Goal: Information Seeking & Learning: Learn about a topic

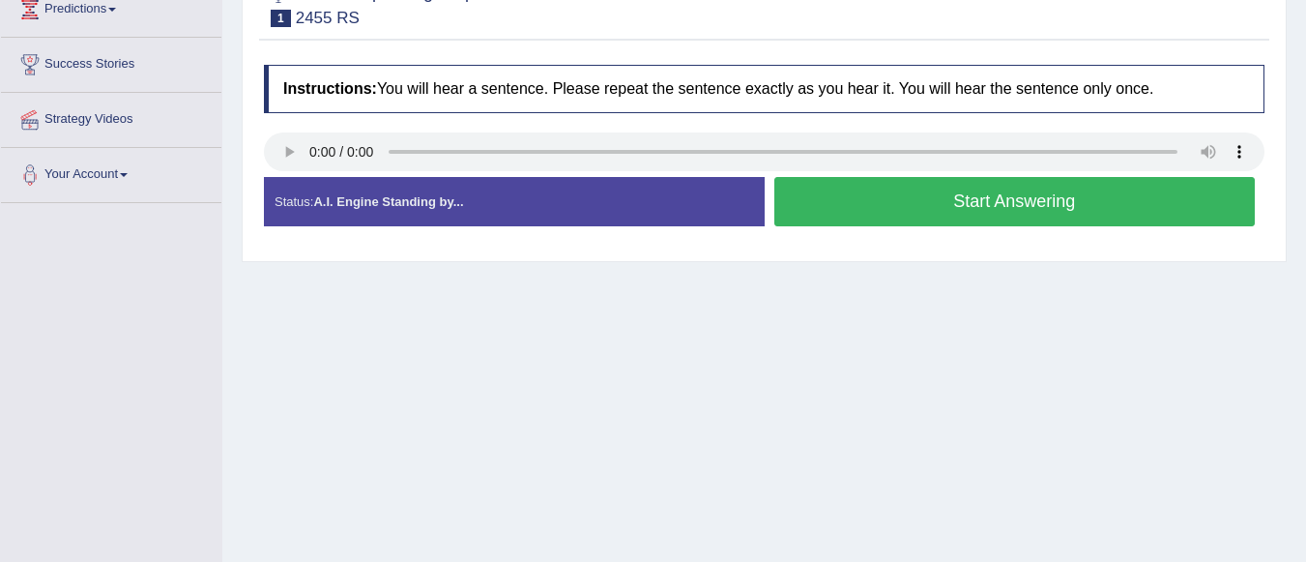
scroll to position [278, 0]
click at [905, 206] on button "Start Answering" at bounding box center [1015, 201] width 482 height 49
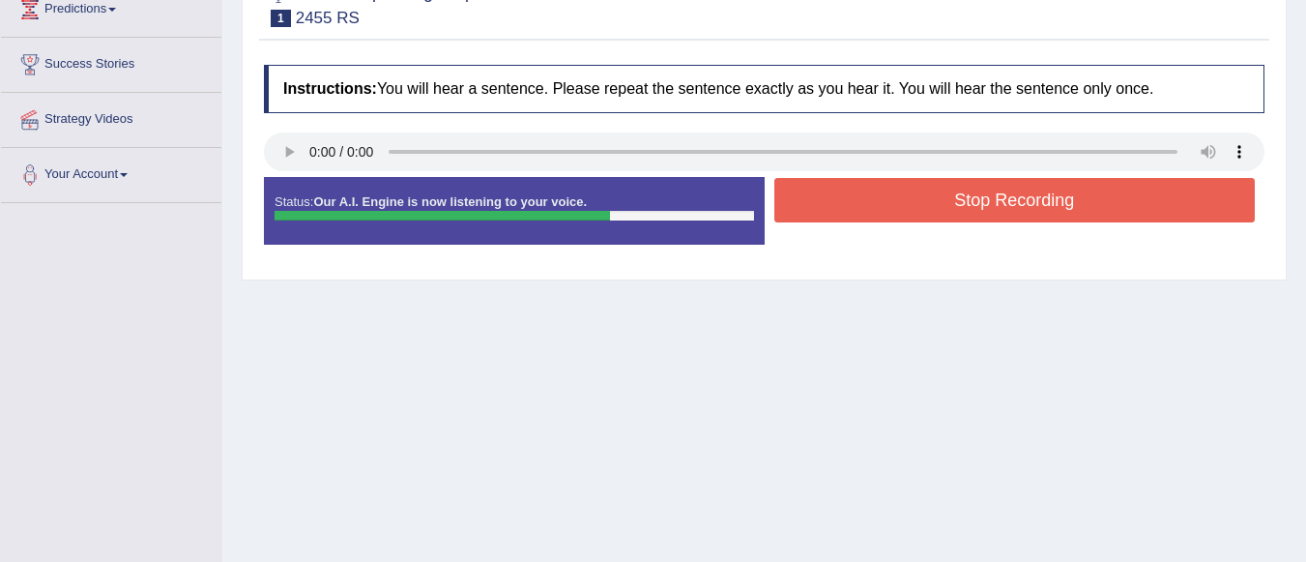
click at [923, 201] on button "Stop Recording" at bounding box center [1015, 200] width 482 height 44
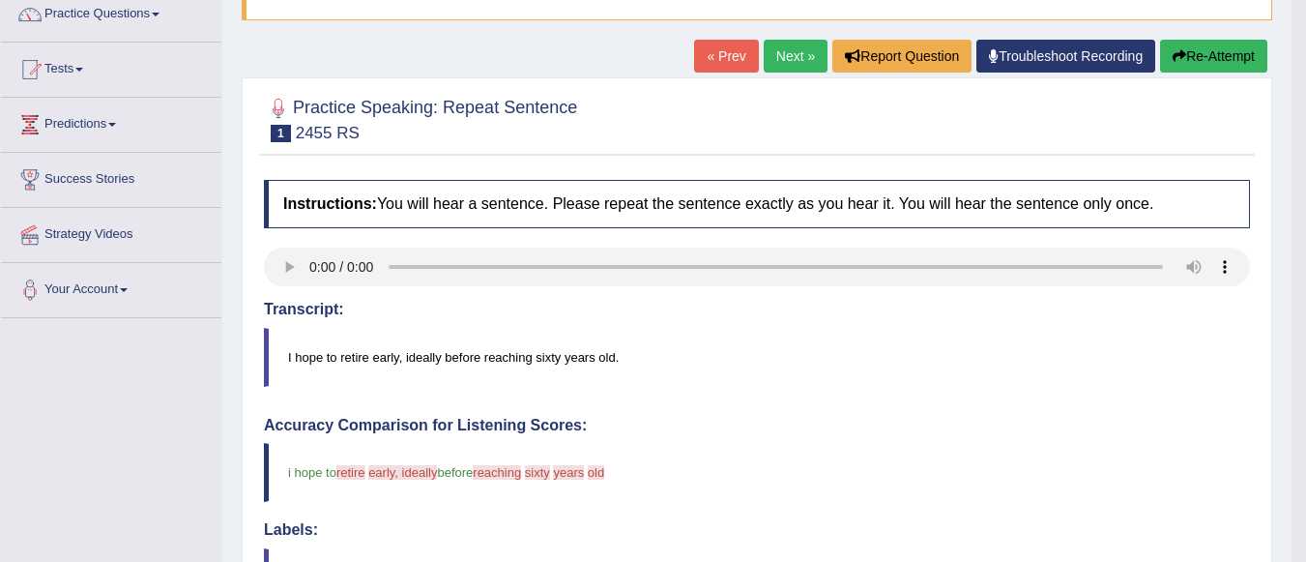
scroll to position [144, 0]
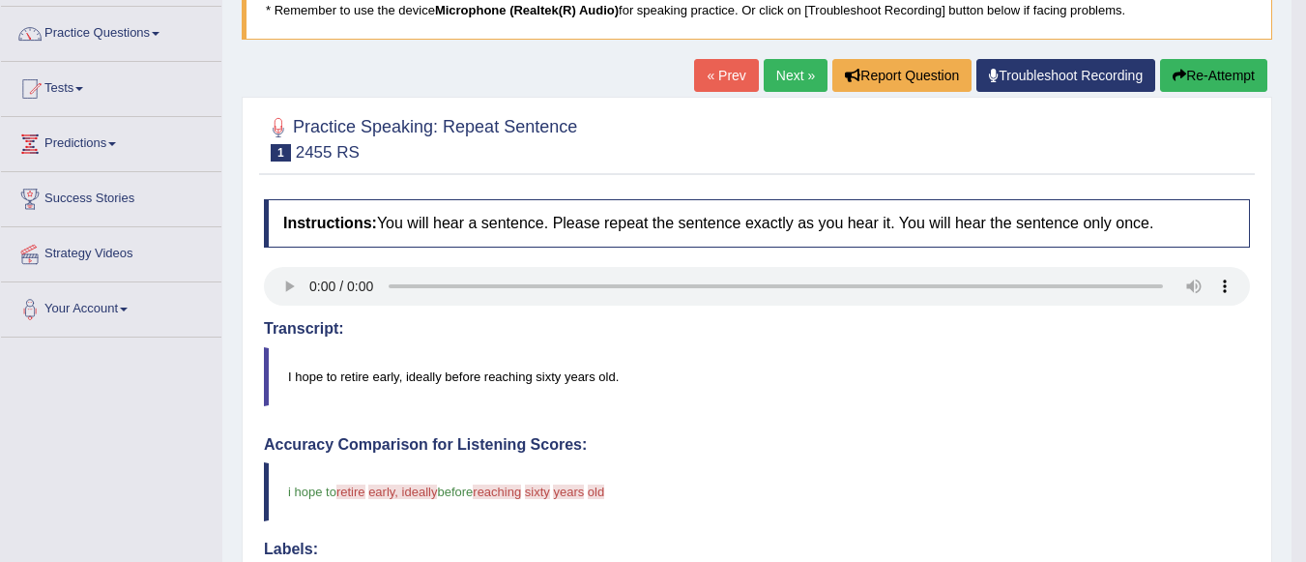
click at [771, 81] on link "Next »" at bounding box center [796, 75] width 64 height 33
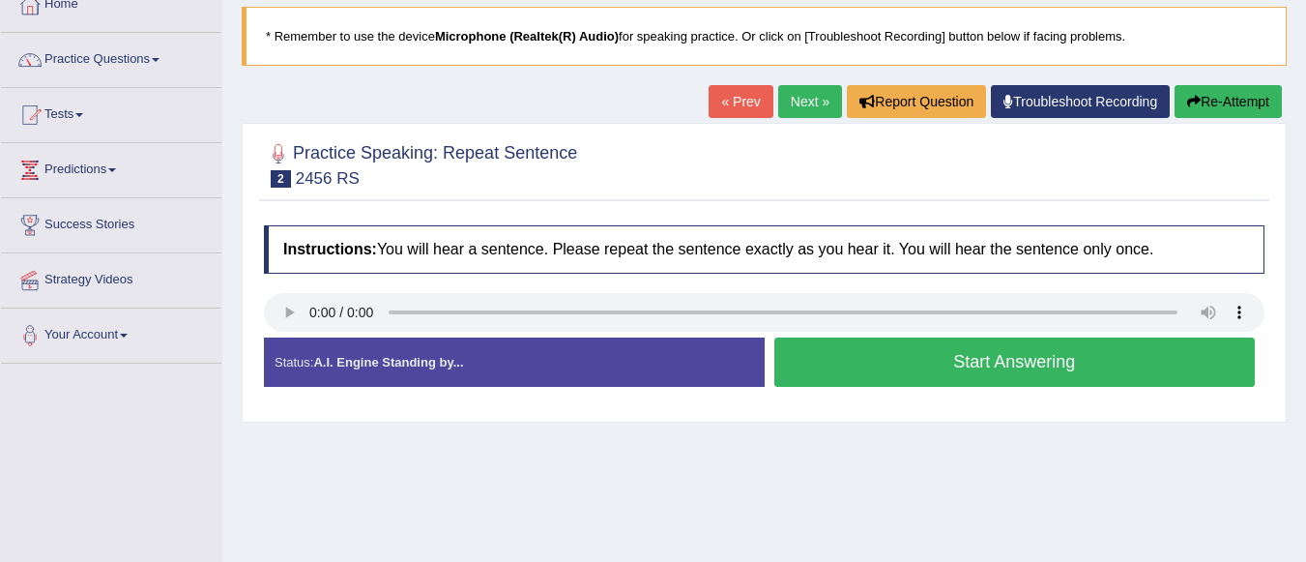
scroll to position [164, 0]
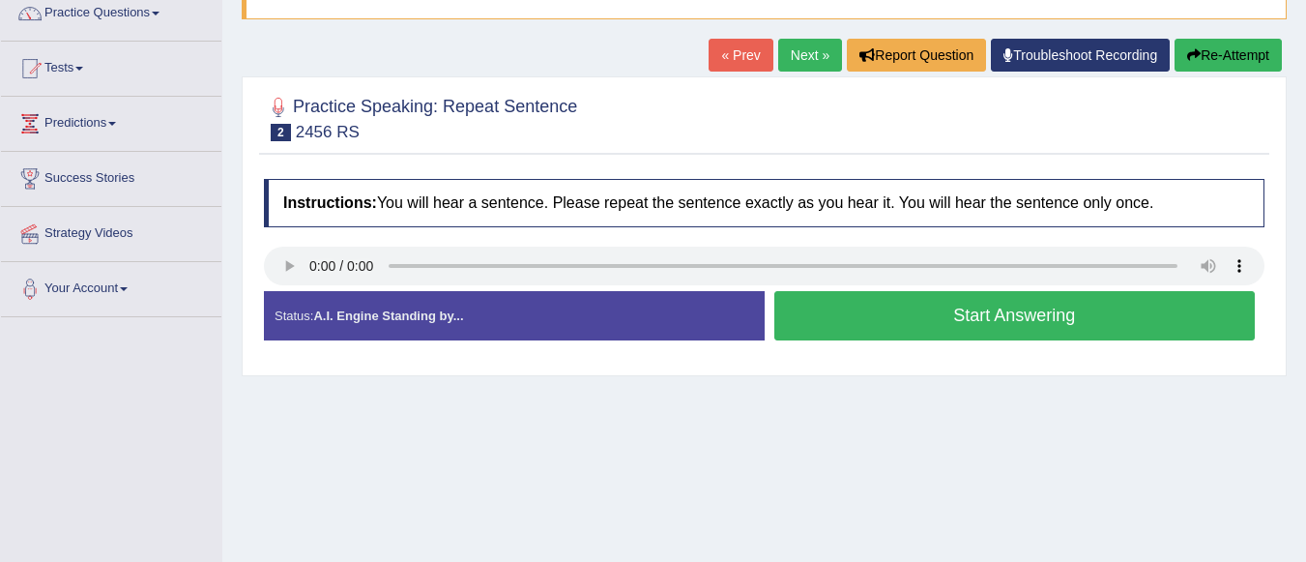
click at [943, 307] on button "Start Answering" at bounding box center [1015, 315] width 482 height 49
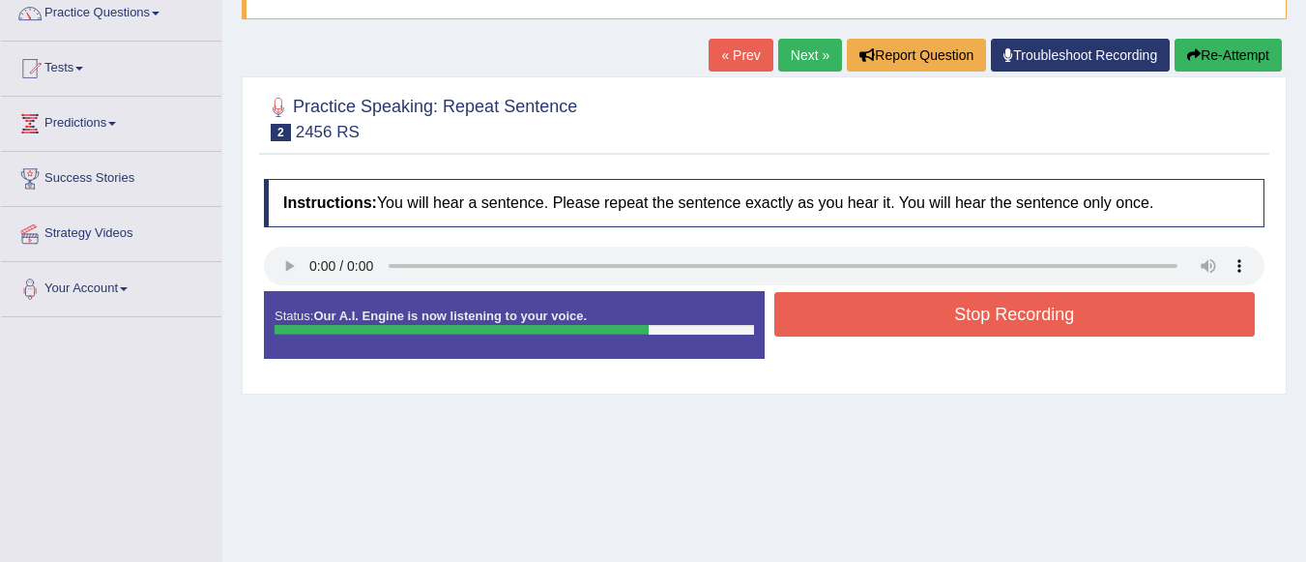
click at [956, 327] on button "Stop Recording" at bounding box center [1015, 314] width 482 height 44
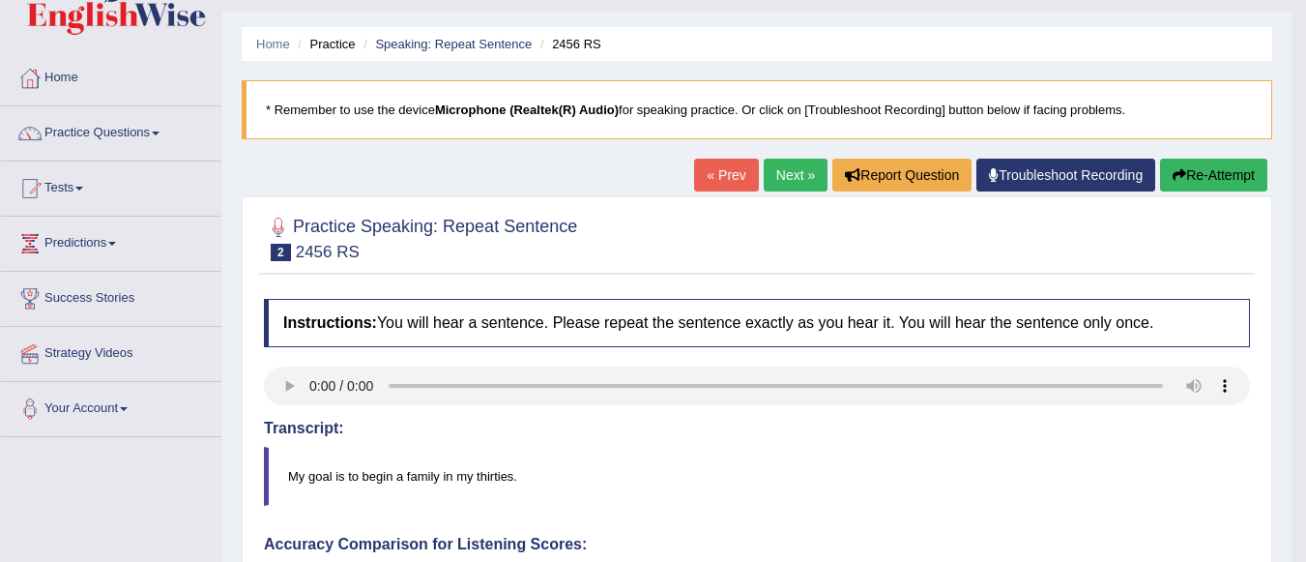
scroll to position [42, 0]
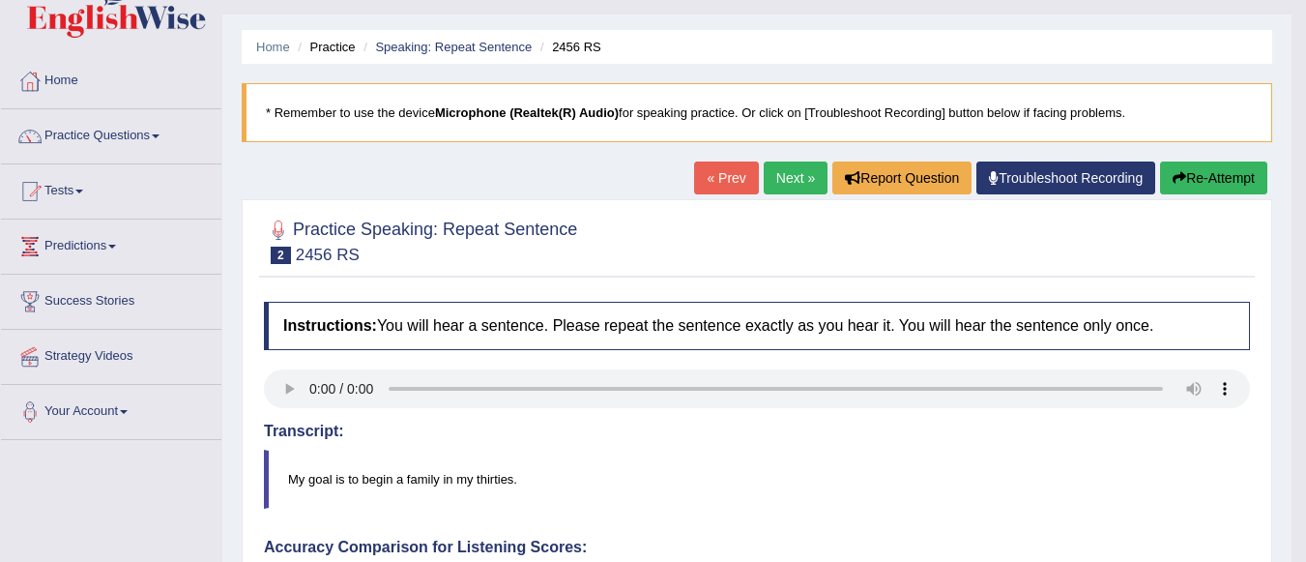
click at [786, 183] on link "Next »" at bounding box center [796, 177] width 64 height 33
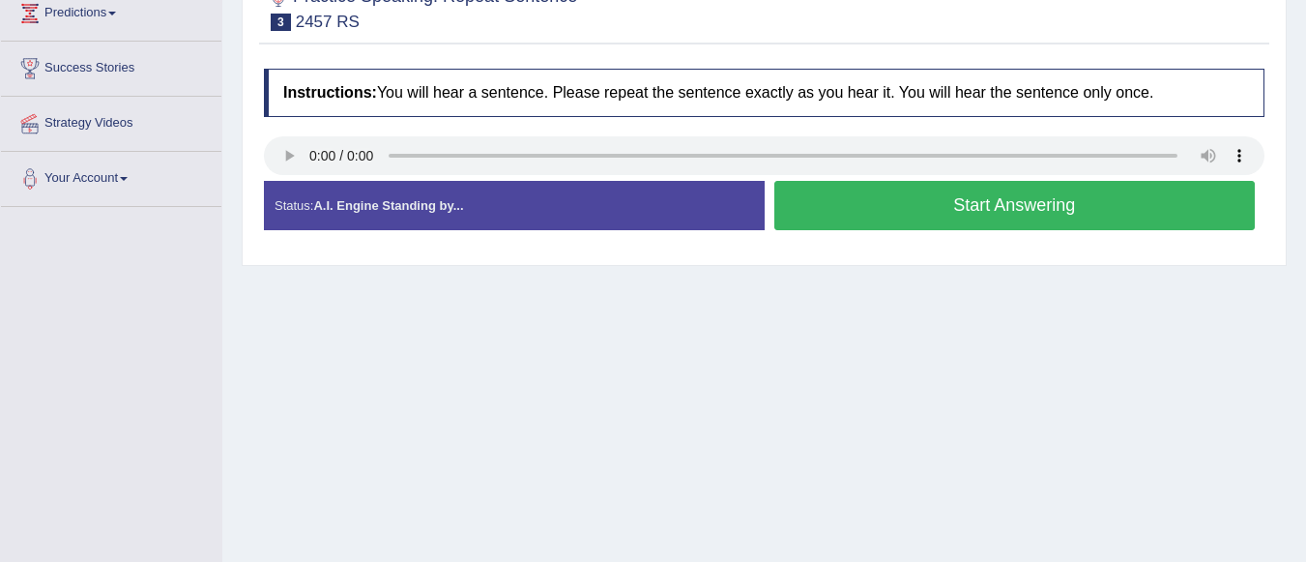
scroll to position [283, 0]
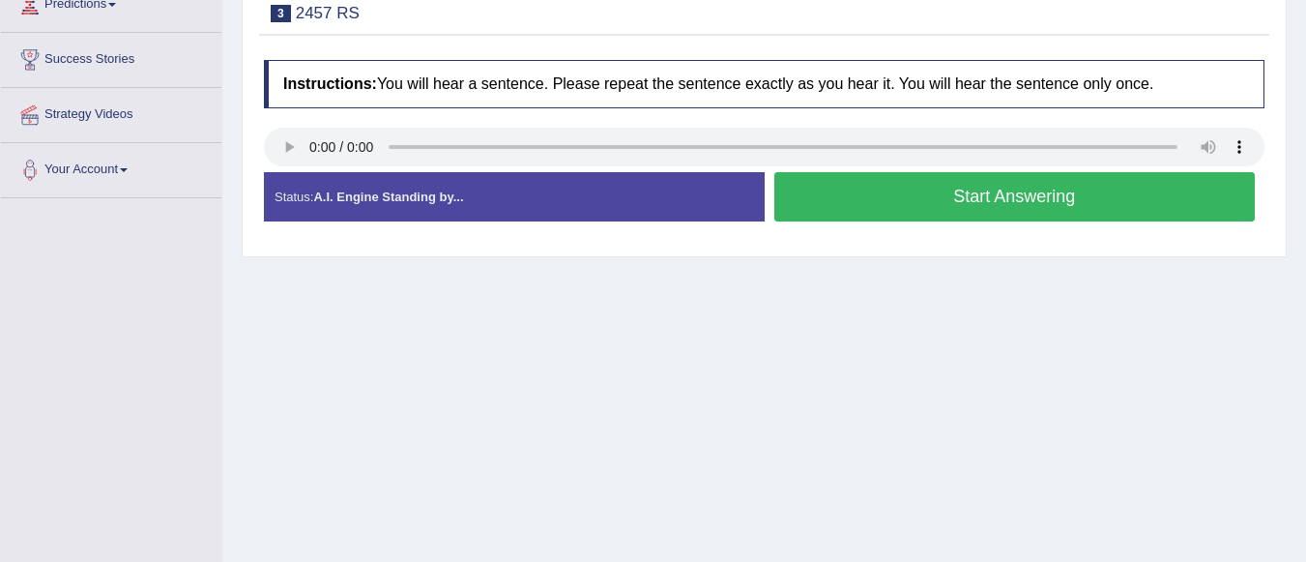
click at [979, 207] on button "Start Answering" at bounding box center [1015, 196] width 482 height 49
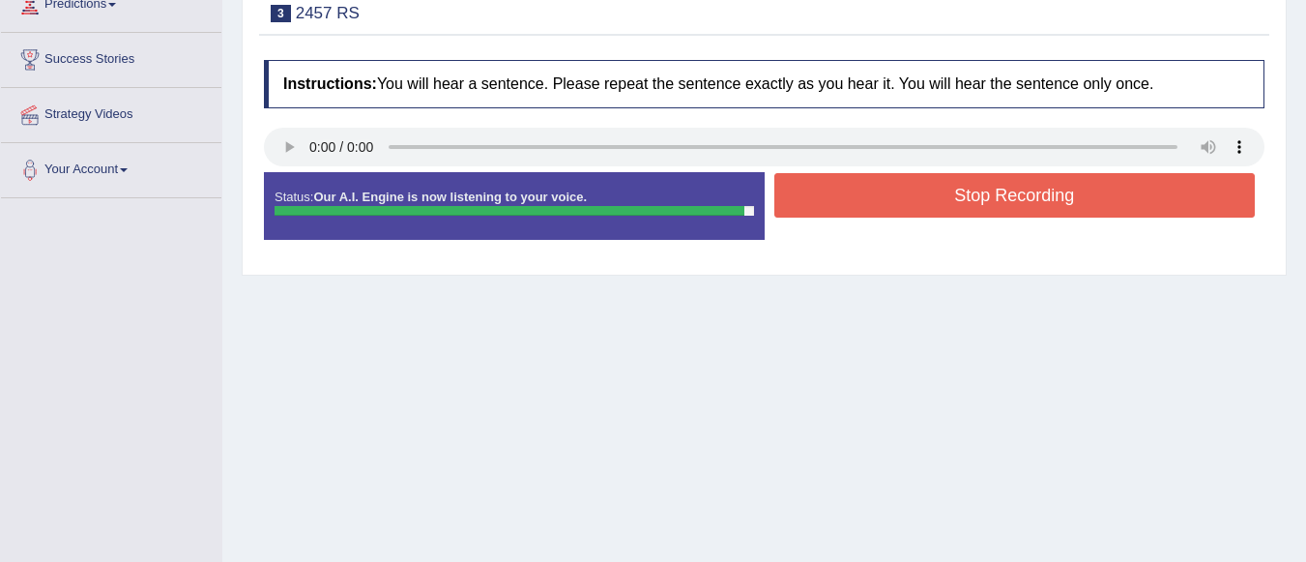
click at [979, 207] on button "Stop Recording" at bounding box center [1015, 195] width 482 height 44
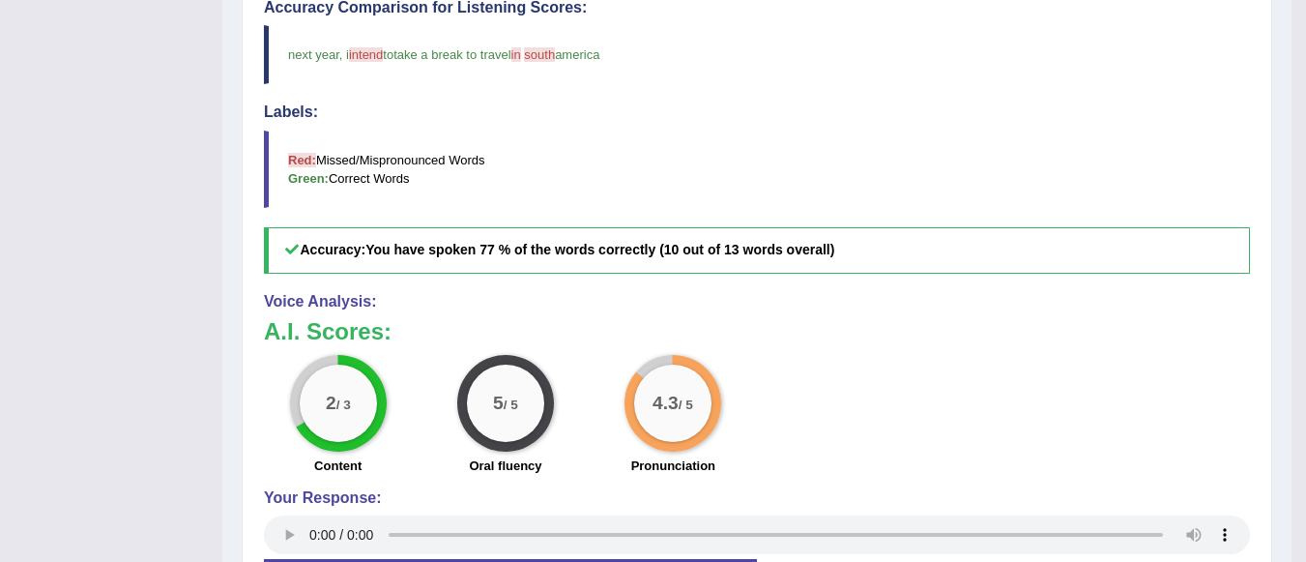
scroll to position [0, 0]
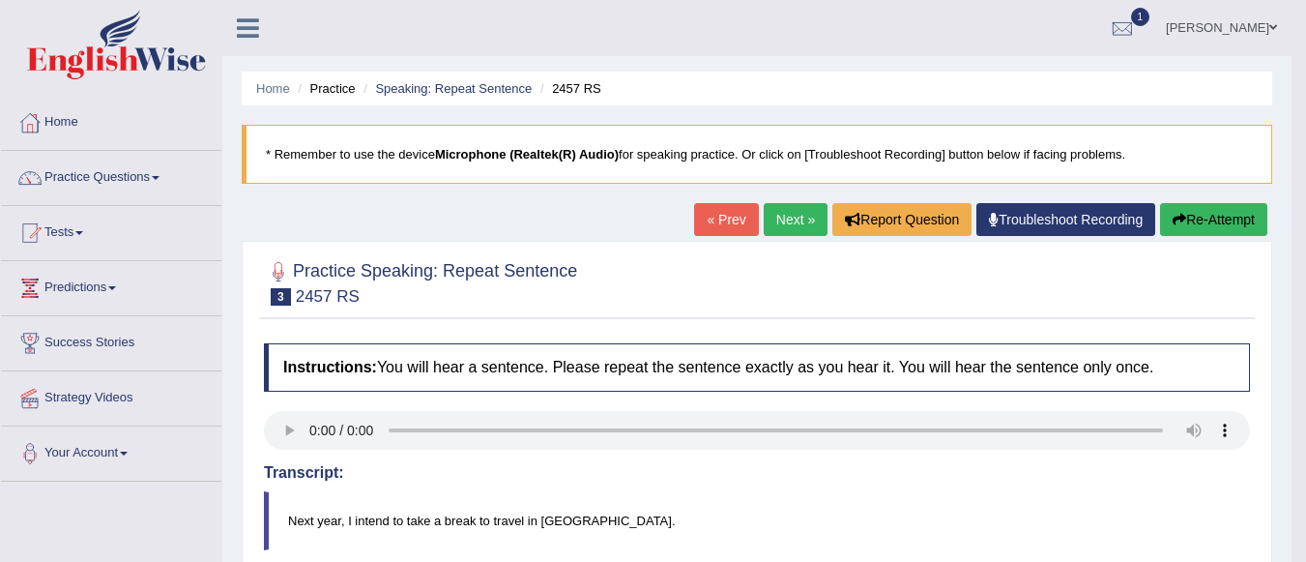
click at [785, 212] on link "Next »" at bounding box center [796, 219] width 64 height 33
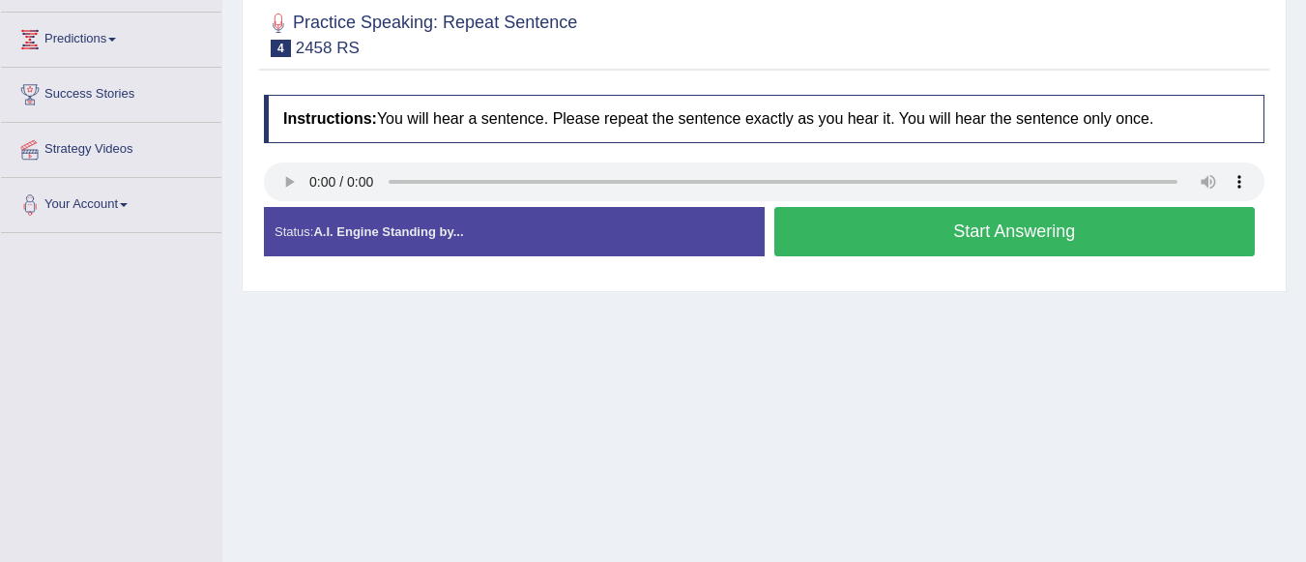
click at [1305, 313] on html "Toggle navigation Home Practice Questions Speaking Practice Read Aloud Repeat S…" at bounding box center [653, 33] width 1306 height 562
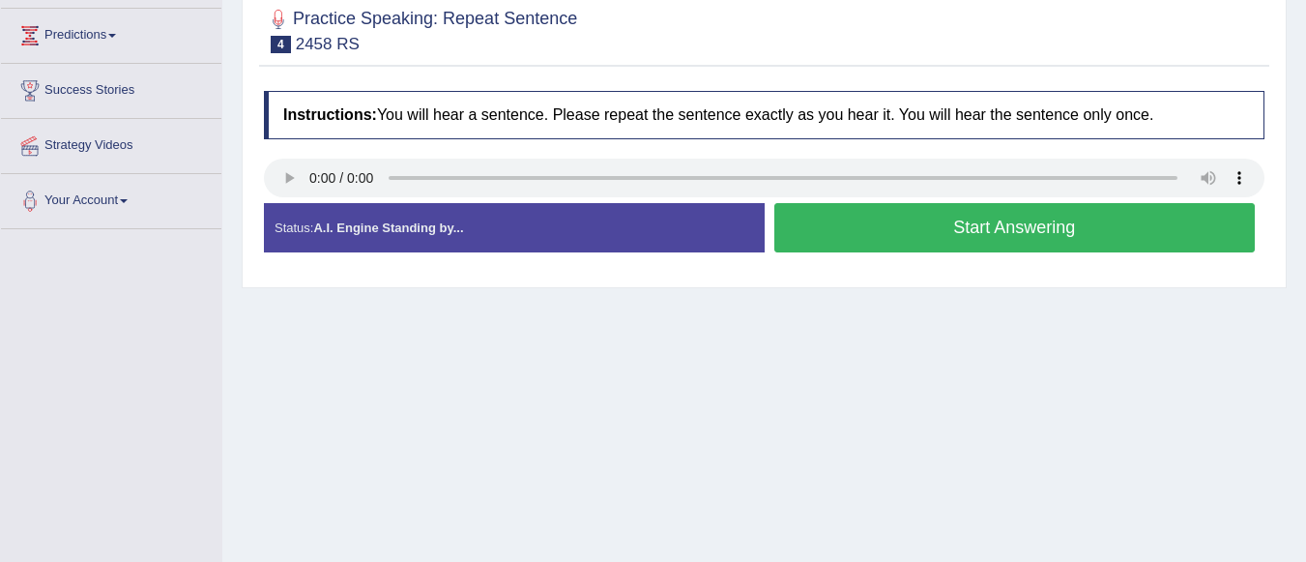
click at [957, 240] on button "Start Answering" at bounding box center [1015, 227] width 482 height 49
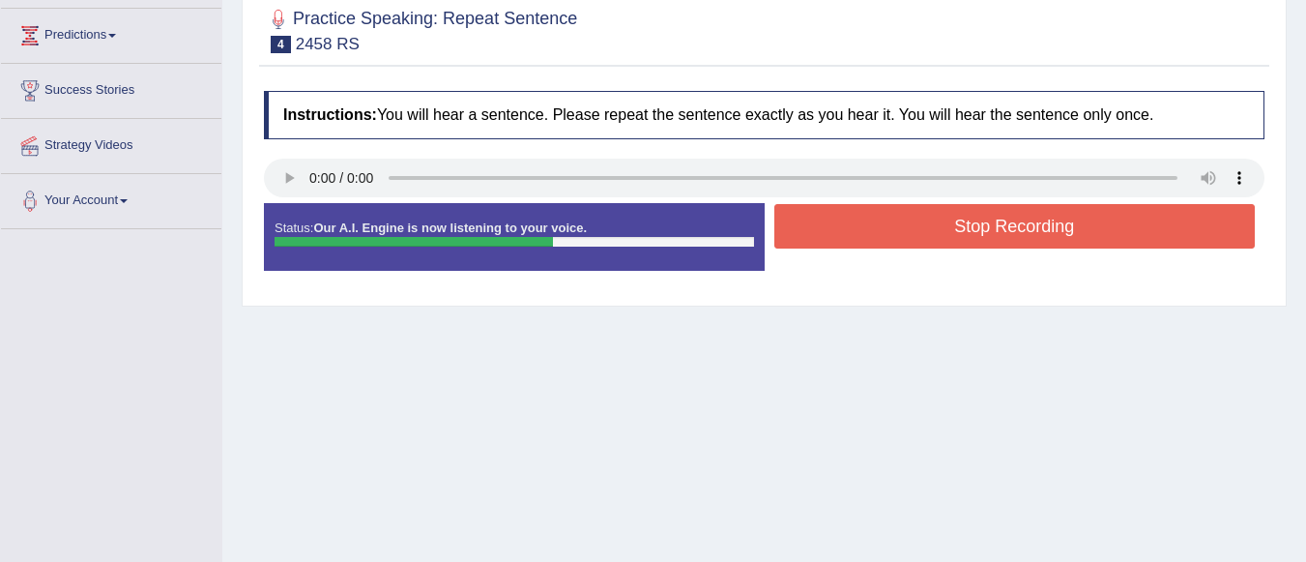
click at [957, 240] on button "Stop Recording" at bounding box center [1015, 226] width 482 height 44
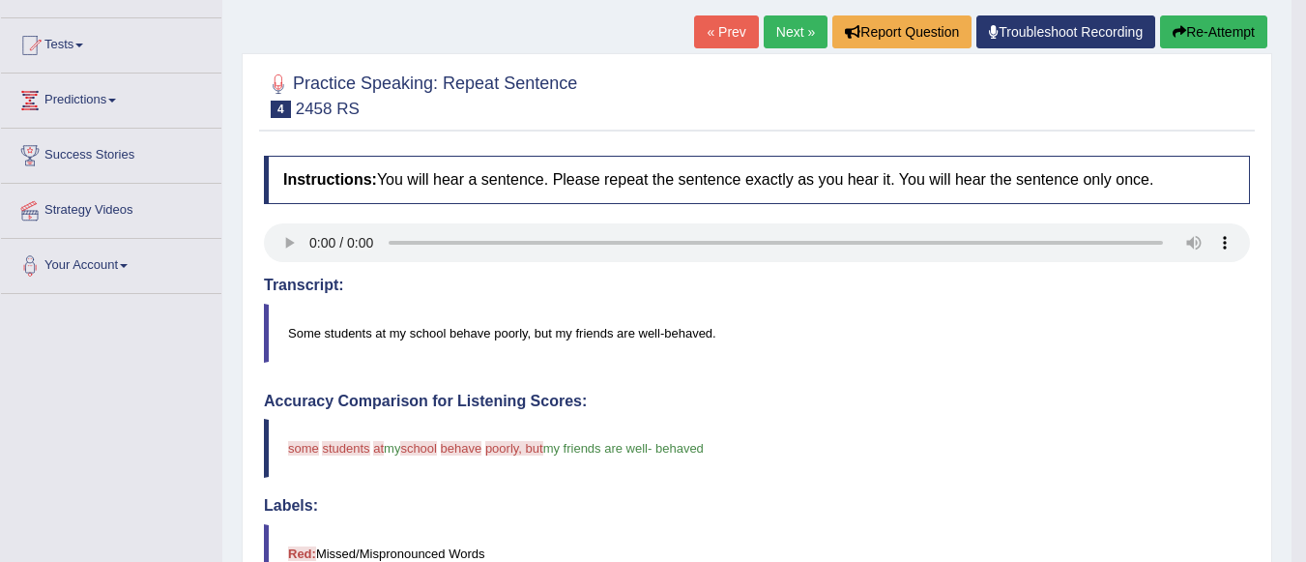
scroll to position [185, 0]
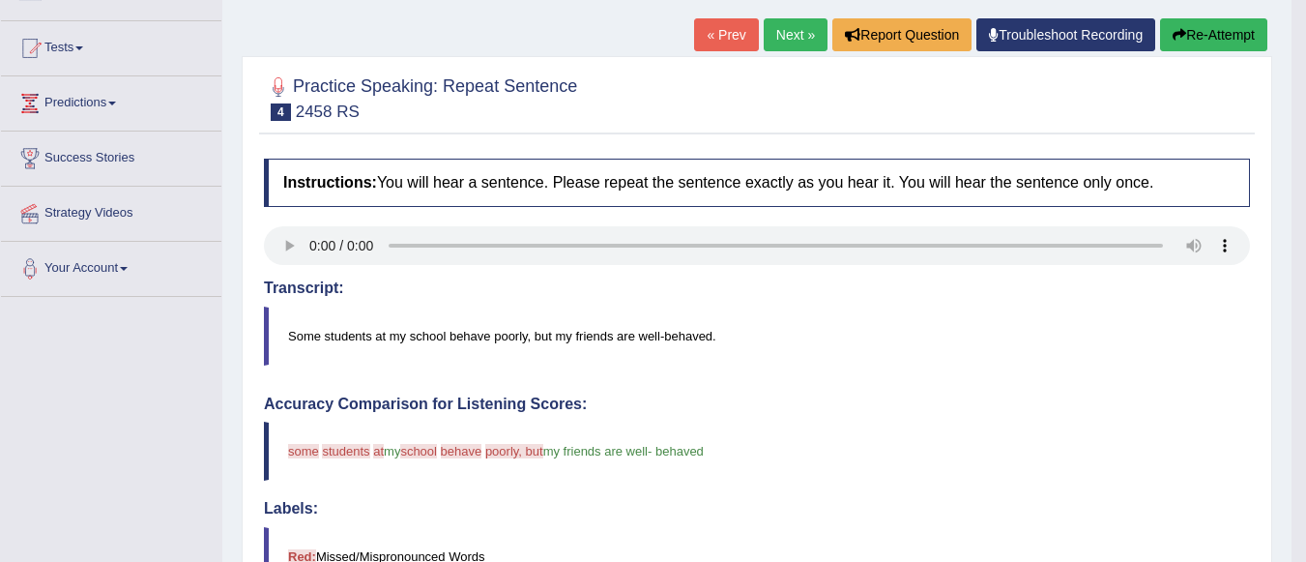
click at [778, 27] on link "Next »" at bounding box center [796, 34] width 64 height 33
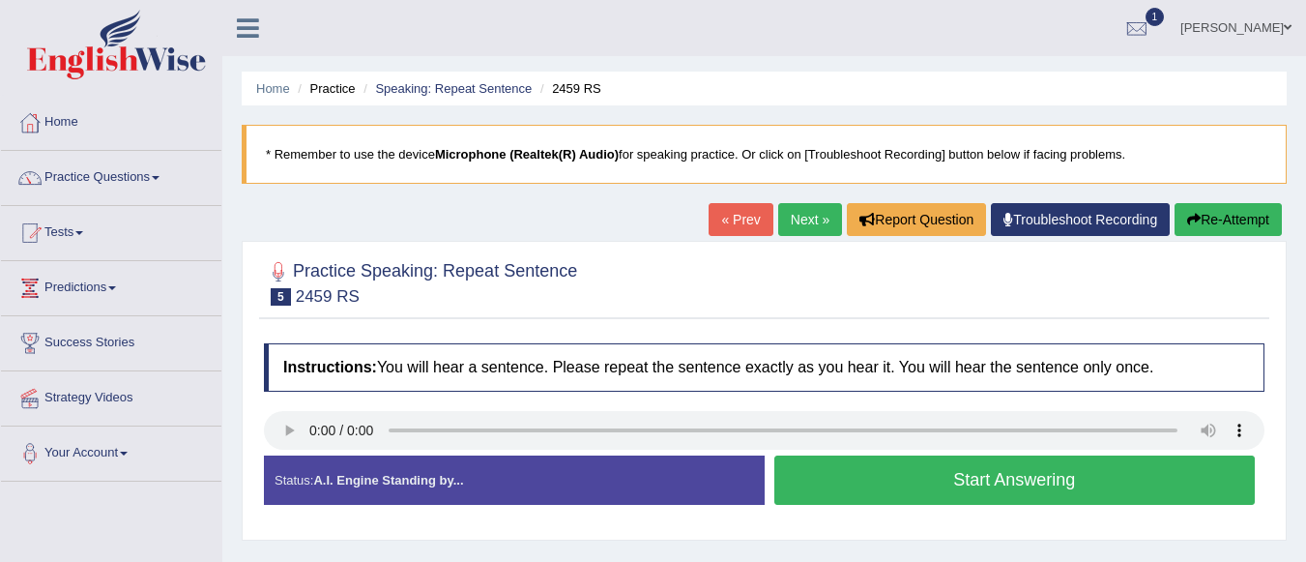
scroll to position [82, 0]
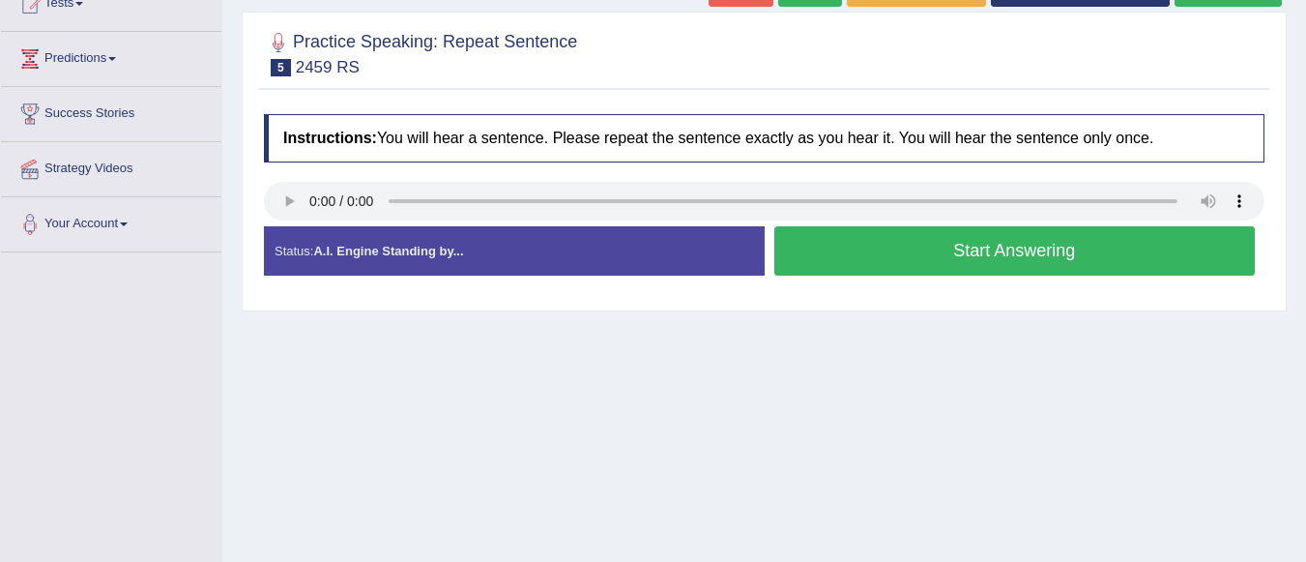
click at [1302, 333] on html "Toggle navigation Home Practice Questions Speaking Practice Read Aloud Repeat S…" at bounding box center [653, 52] width 1306 height 562
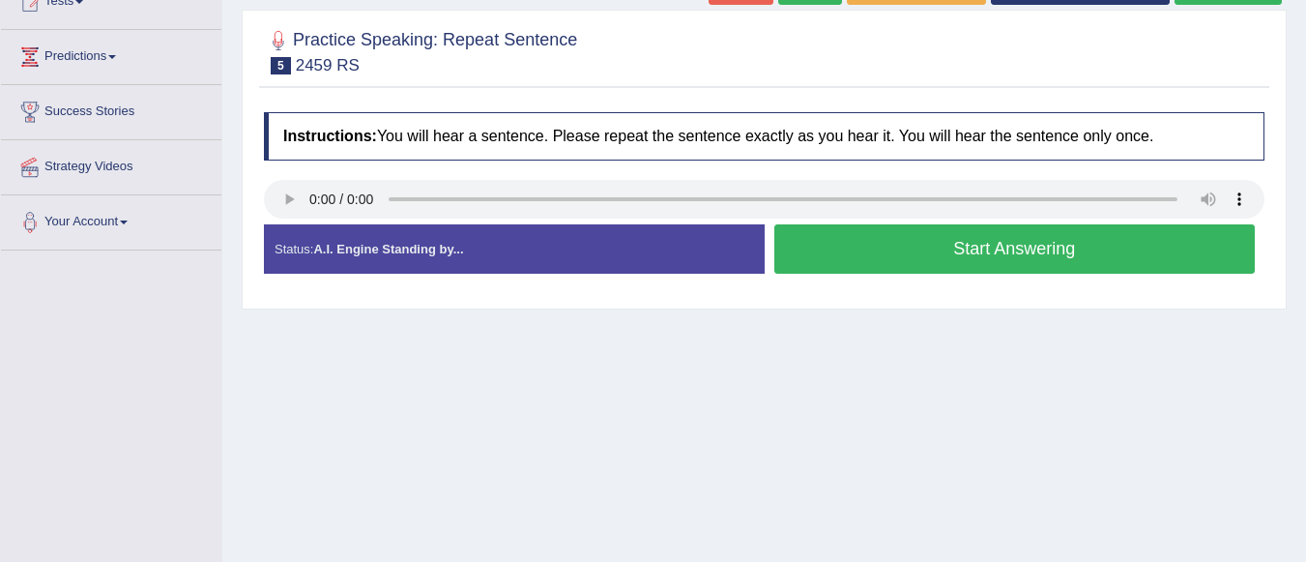
click at [952, 266] on button "Start Answering" at bounding box center [1015, 248] width 482 height 49
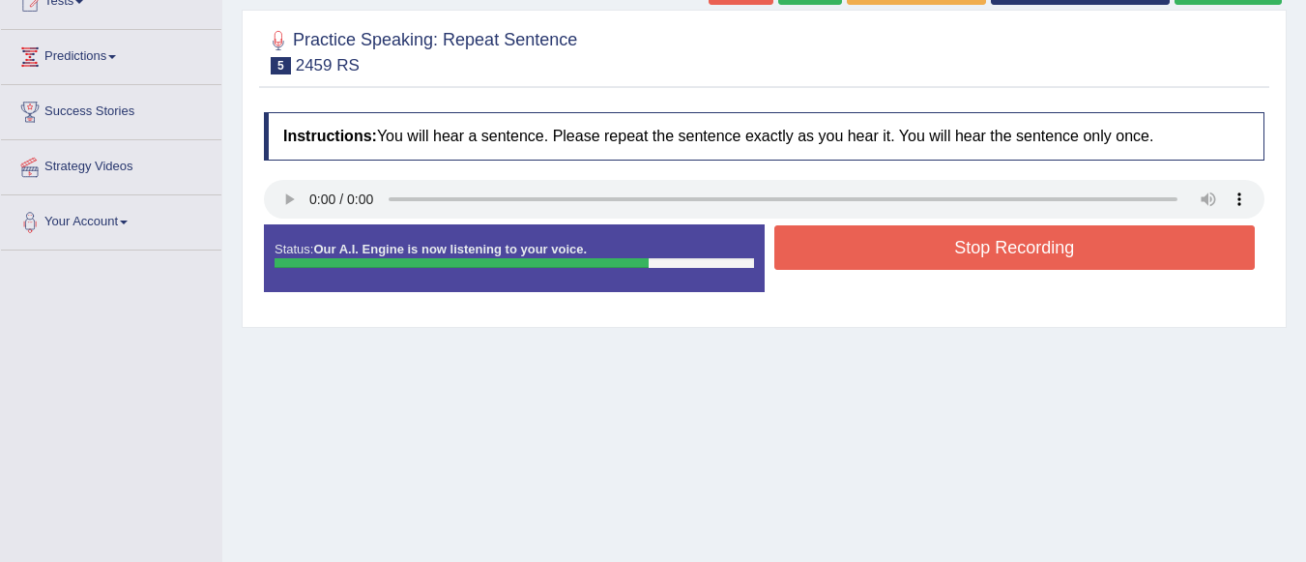
click at [1020, 242] on button "Stop Recording" at bounding box center [1015, 247] width 482 height 44
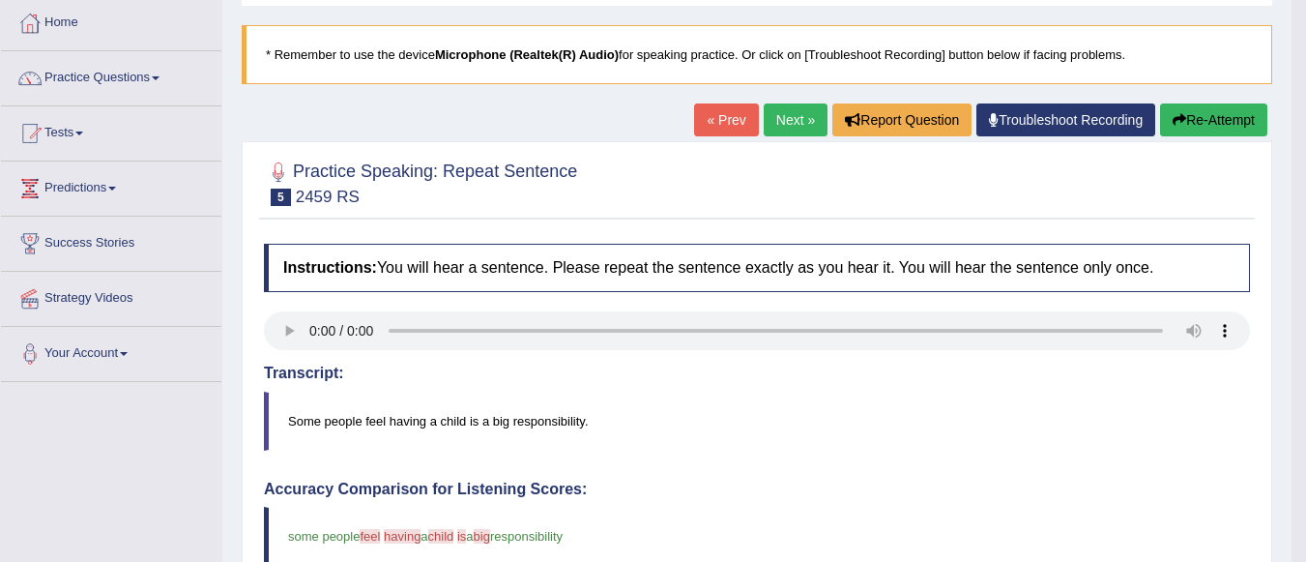
scroll to position [97, 0]
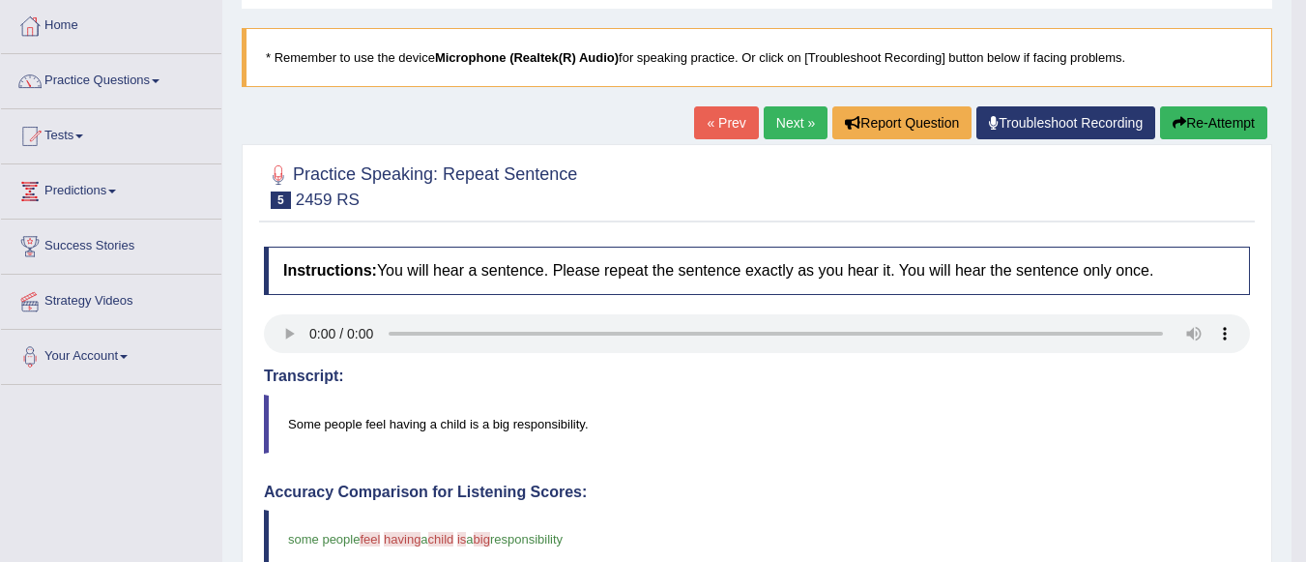
click at [778, 136] on link "Next »" at bounding box center [796, 122] width 64 height 33
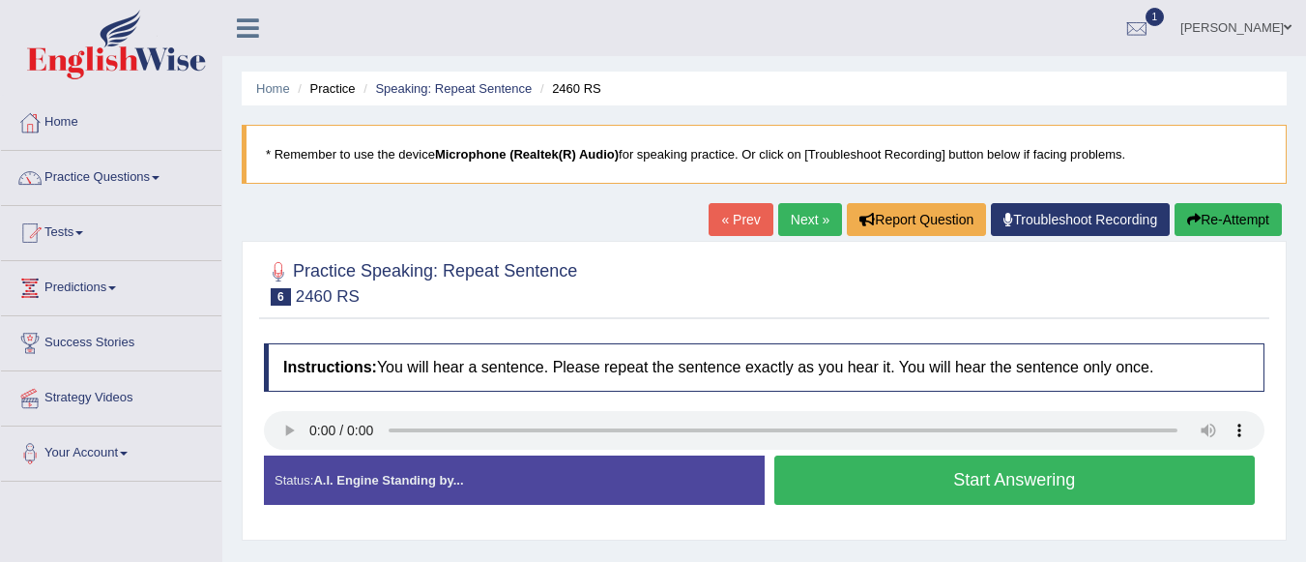
click at [1305, 291] on div "Home Practice Speaking: Repeat Sentence 2460 RS * Remember to use the device Mi…" at bounding box center [764, 483] width 1084 height 967
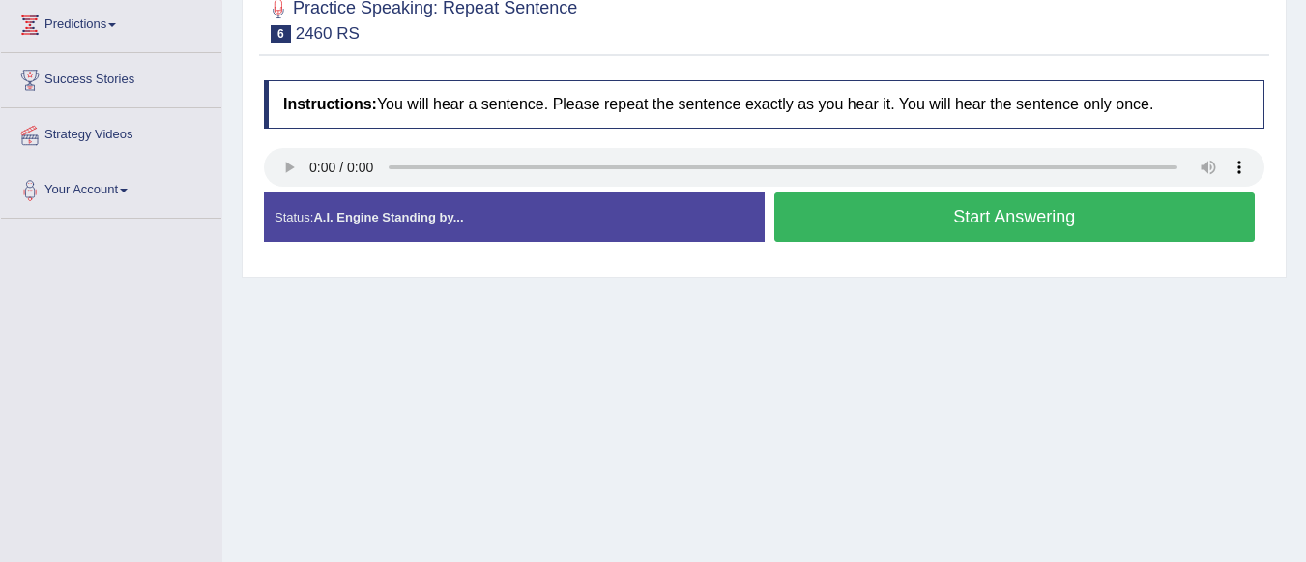
scroll to position [265, 0]
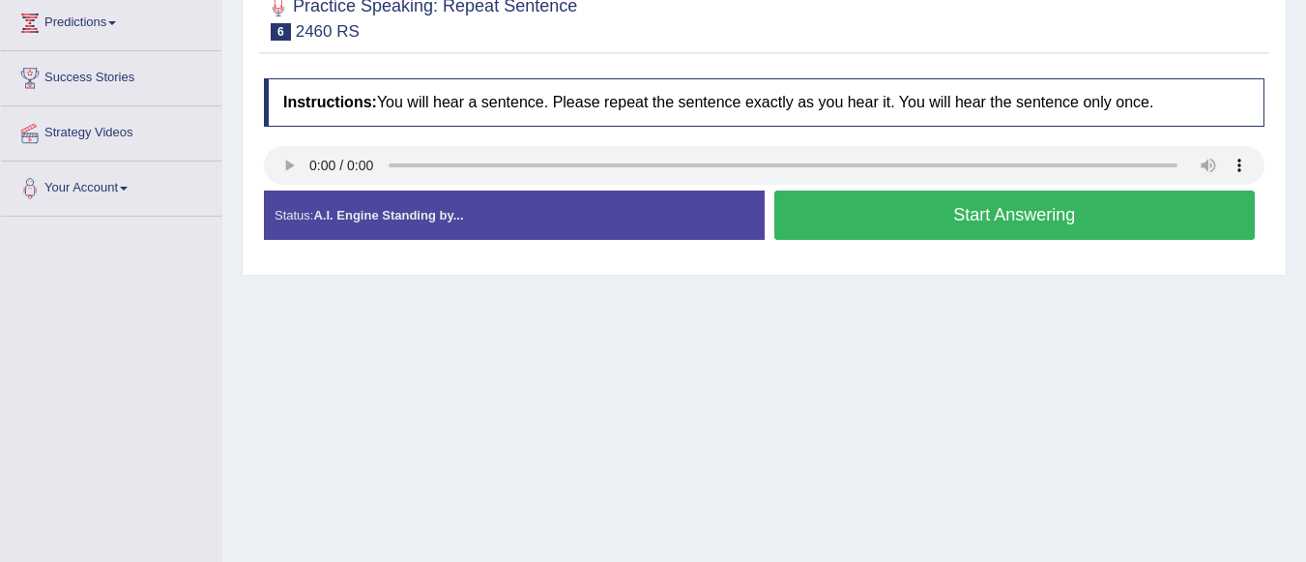
click at [993, 214] on button "Start Answering" at bounding box center [1015, 214] width 482 height 49
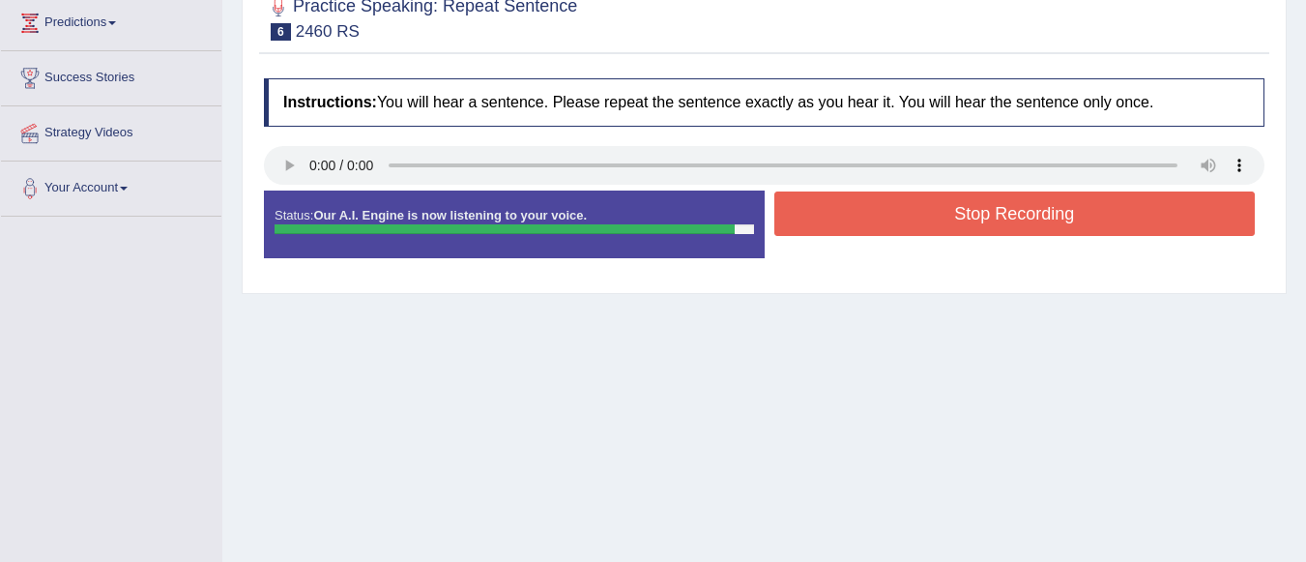
click at [918, 214] on button "Stop Recording" at bounding box center [1015, 213] width 482 height 44
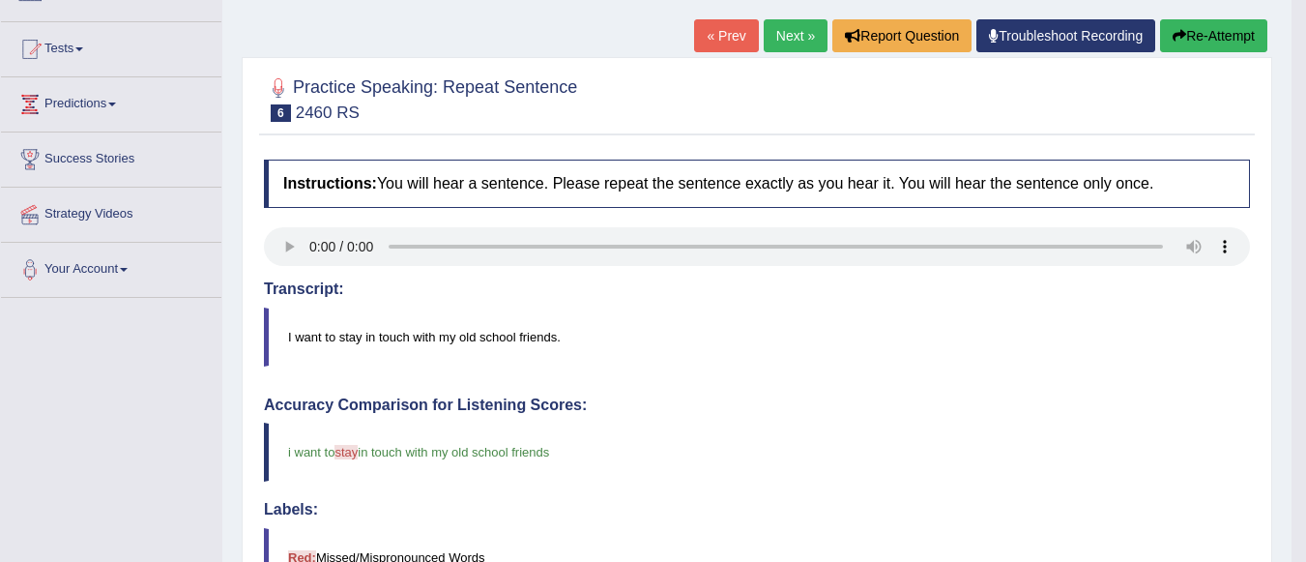
scroll to position [166, 0]
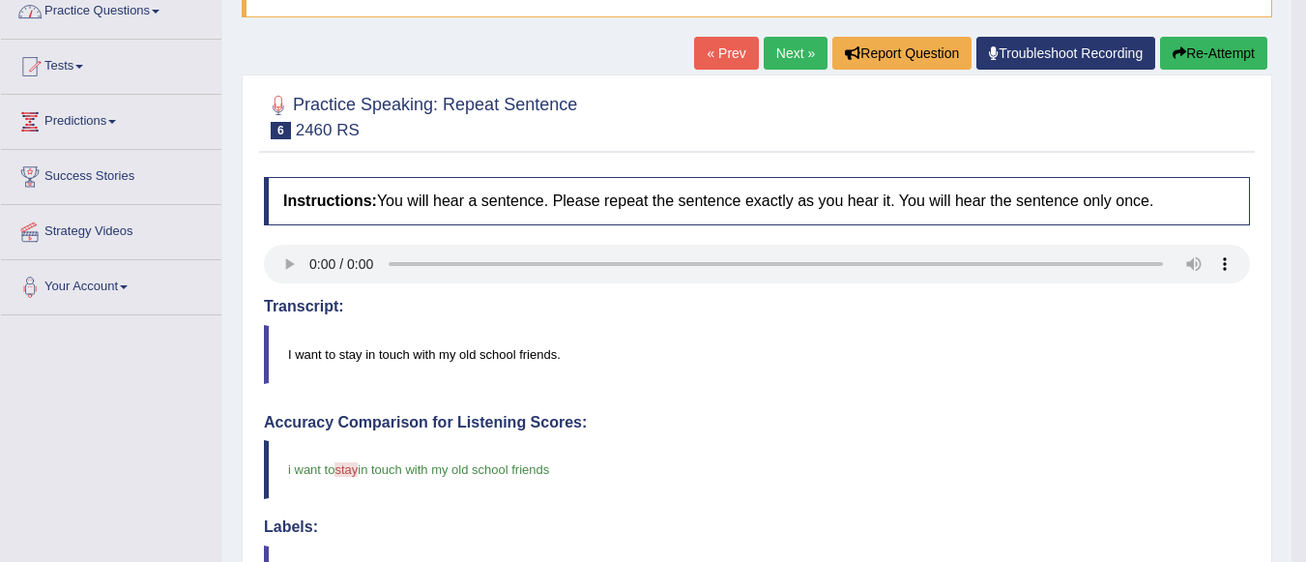
click at [127, 4] on link "Practice Questions" at bounding box center [111, 9] width 220 height 48
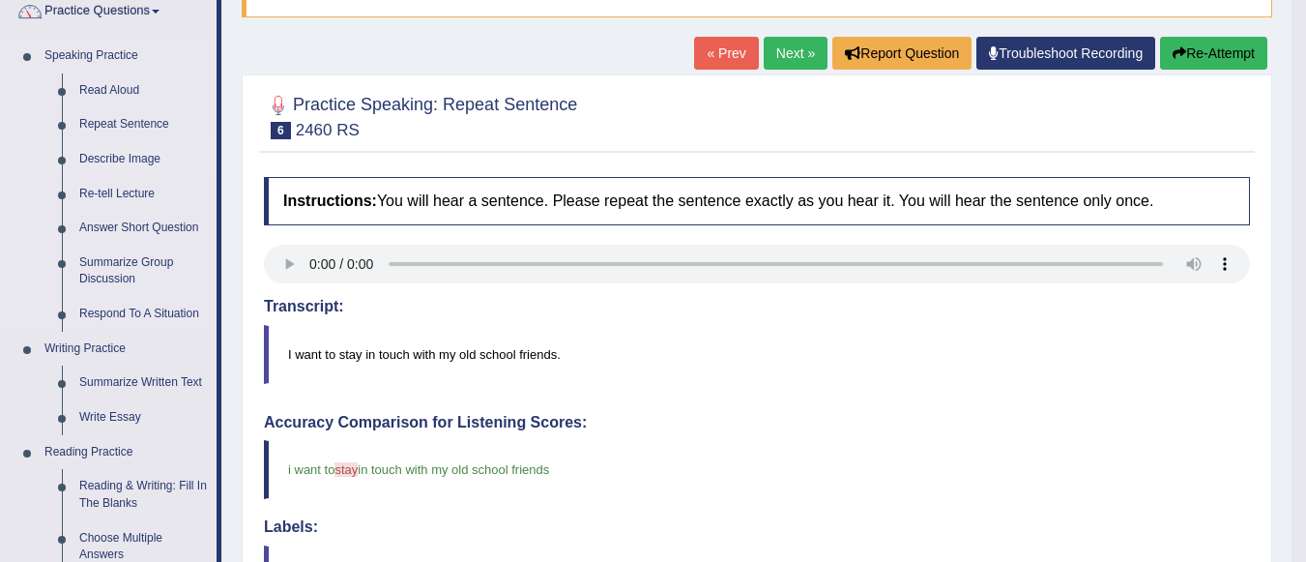
click at [105, 155] on link "Describe Image" at bounding box center [144, 159] width 146 height 35
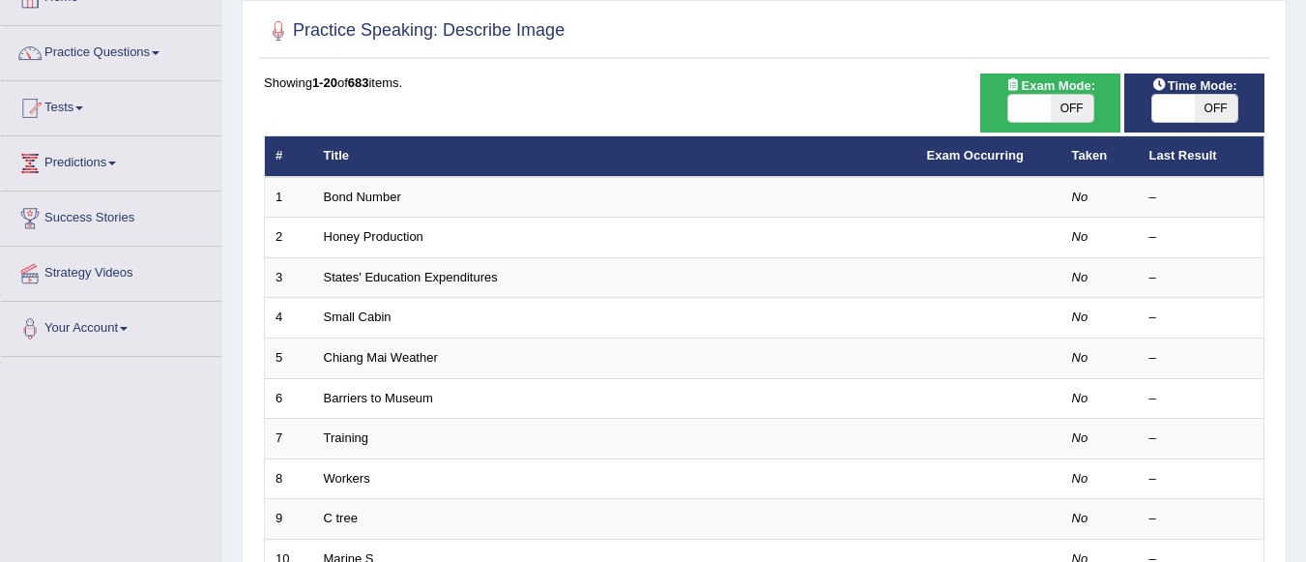
scroll to position [130, 0]
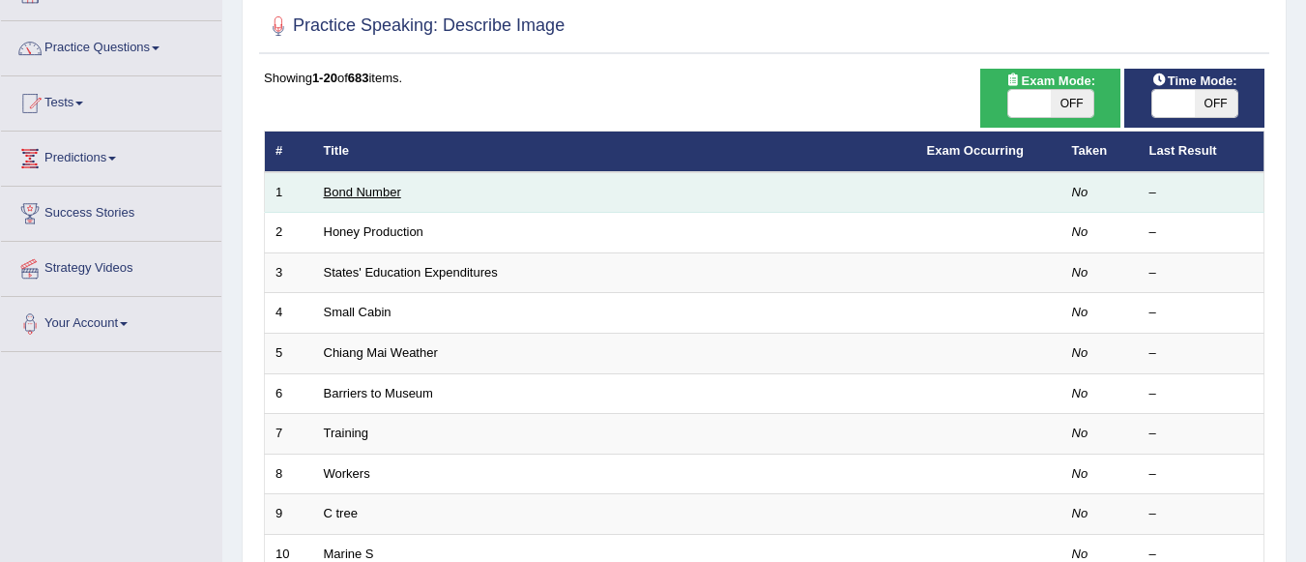
click at [331, 190] on link "Bond Number" at bounding box center [362, 192] width 77 height 15
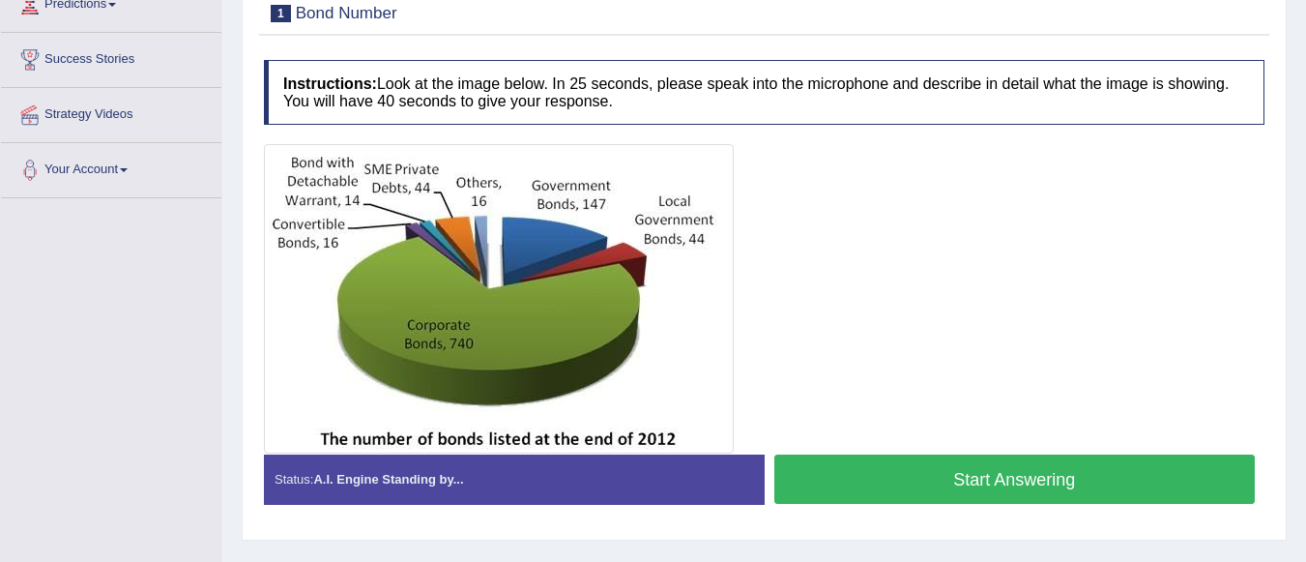
scroll to position [297, 0]
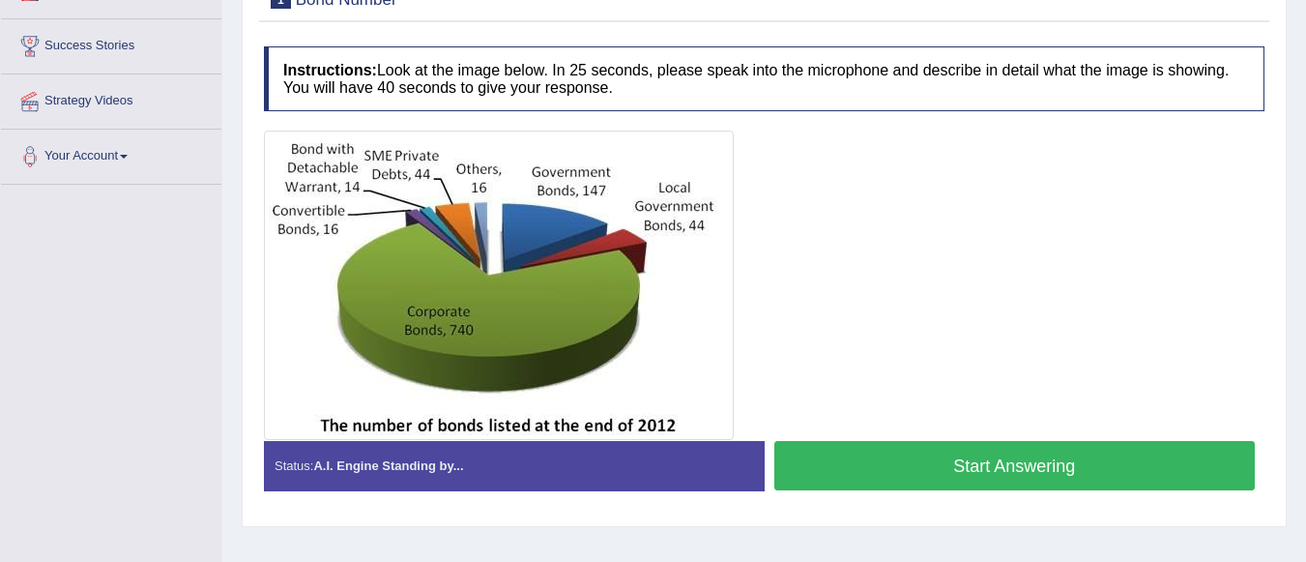
drag, startPoint x: 1319, startPoint y: 299, endPoint x: 1320, endPoint y: 453, distance: 153.7
click at [966, 452] on button "Start Answering" at bounding box center [1015, 465] width 482 height 49
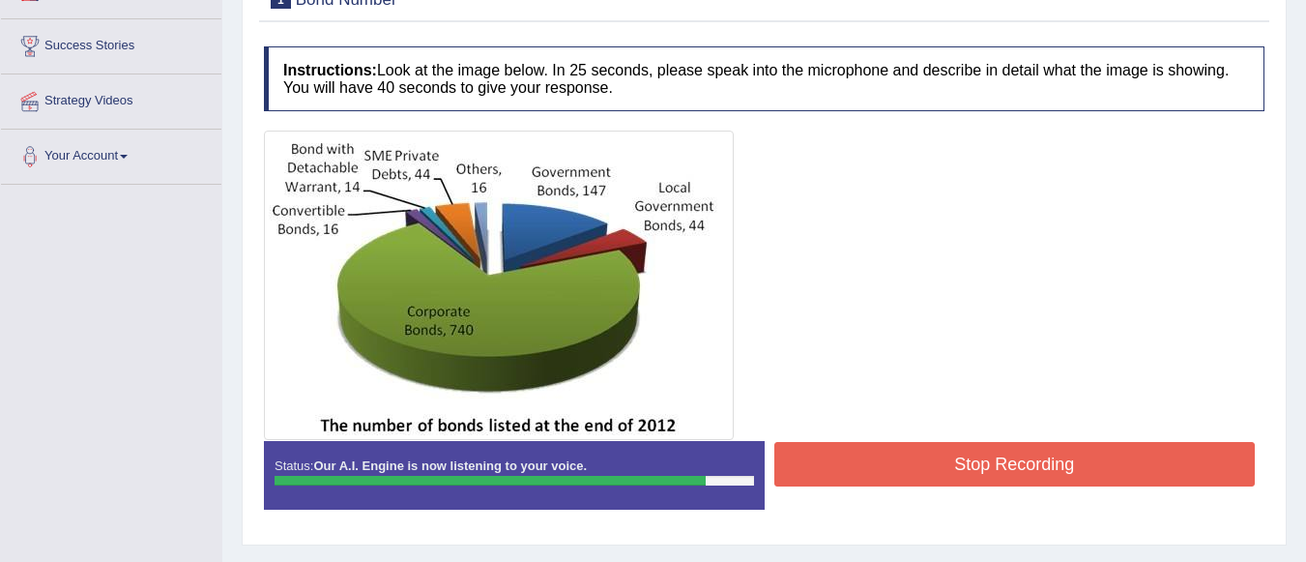
click at [893, 468] on button "Stop Recording" at bounding box center [1015, 464] width 482 height 44
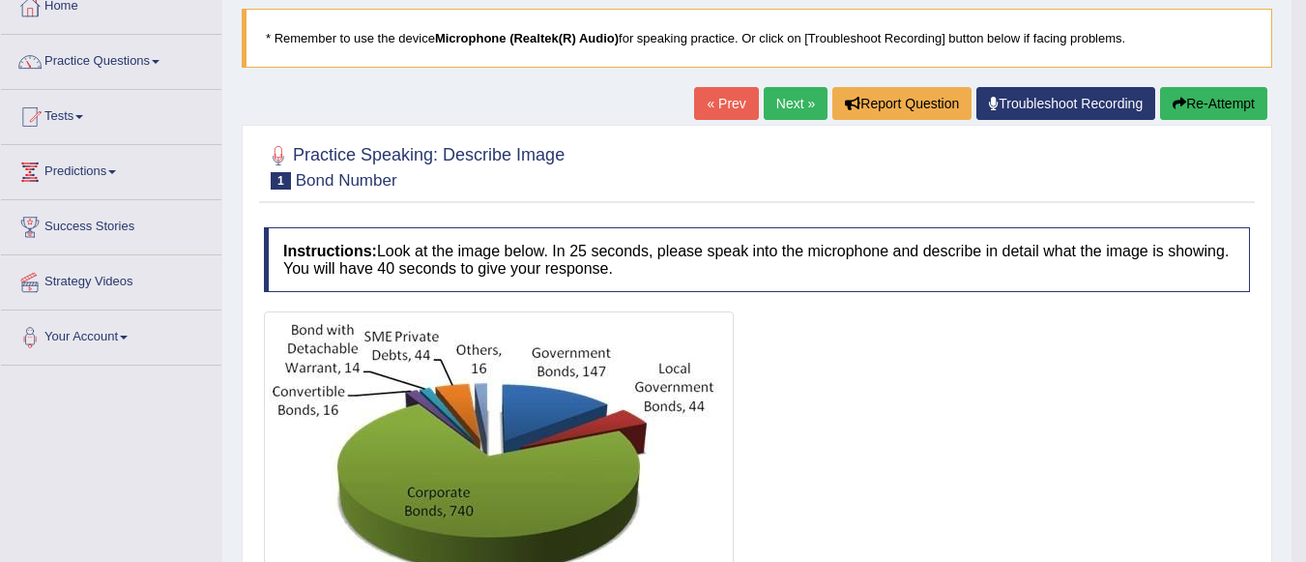
scroll to position [0, 0]
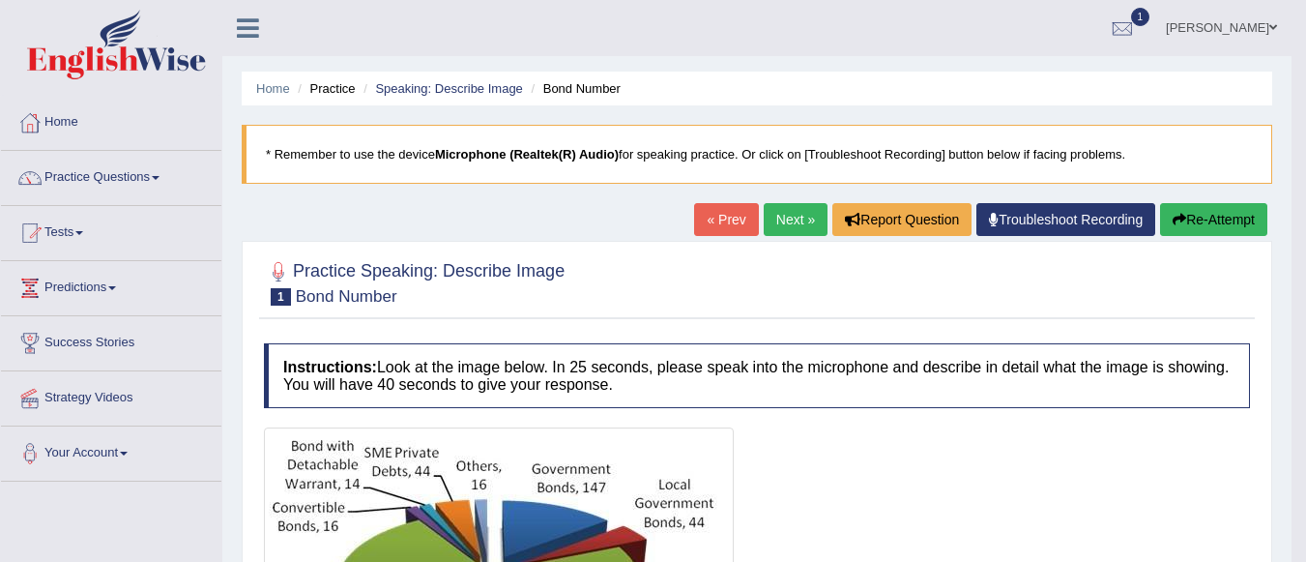
click at [774, 226] on link "Next »" at bounding box center [796, 219] width 64 height 33
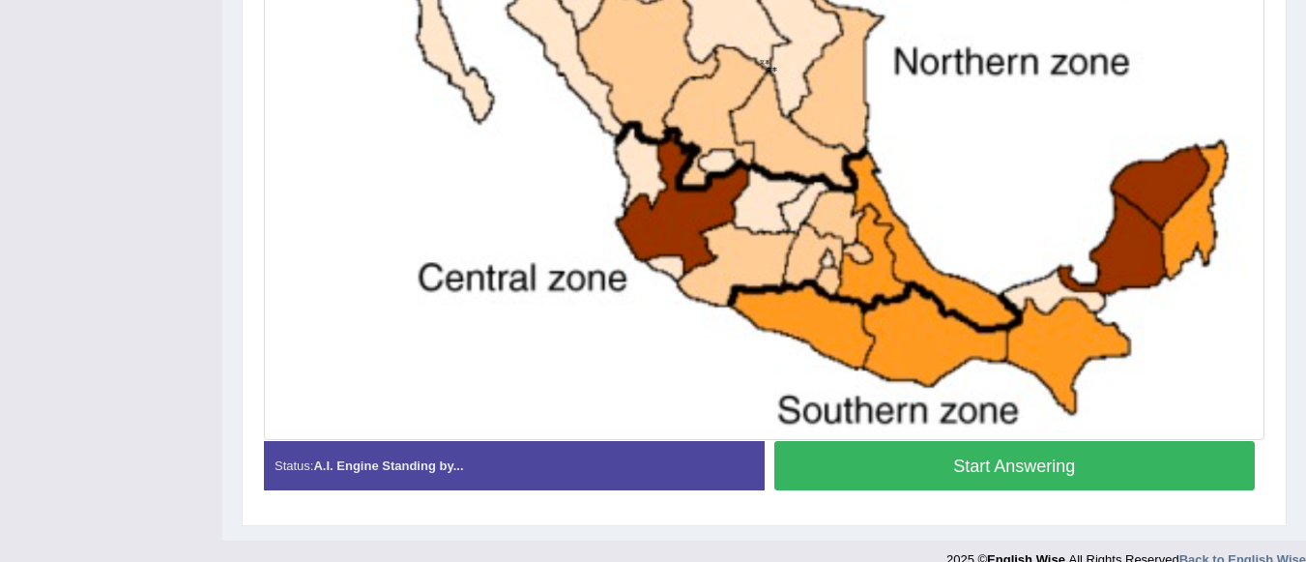
scroll to position [742, 0]
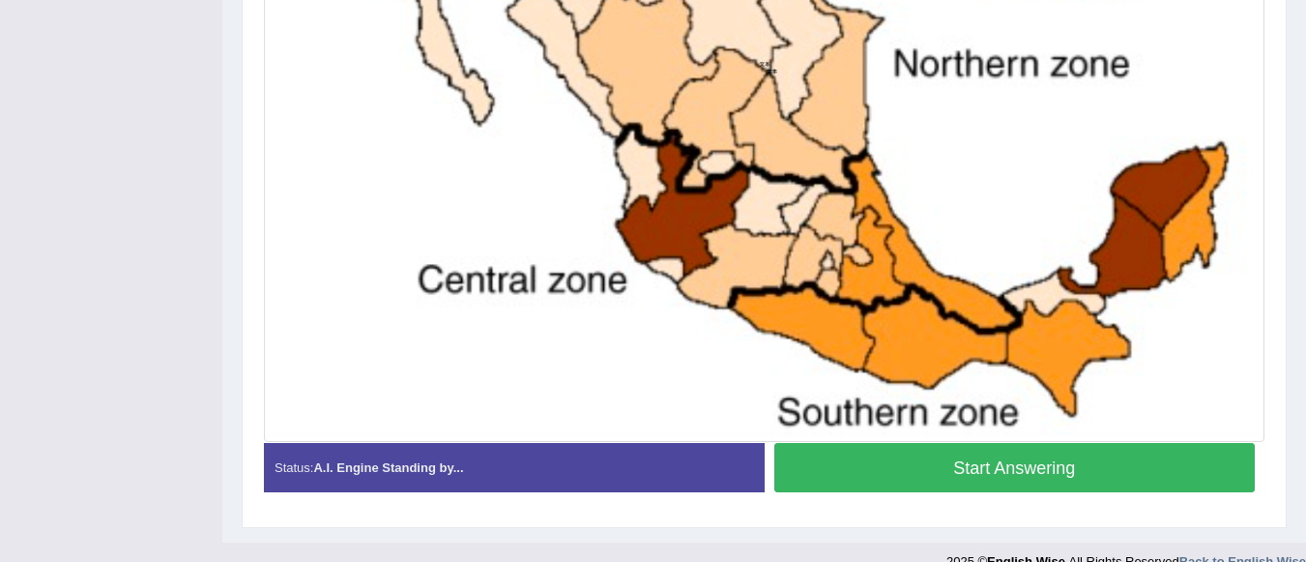
click at [1046, 478] on button "Start Answering" at bounding box center [1015, 467] width 482 height 49
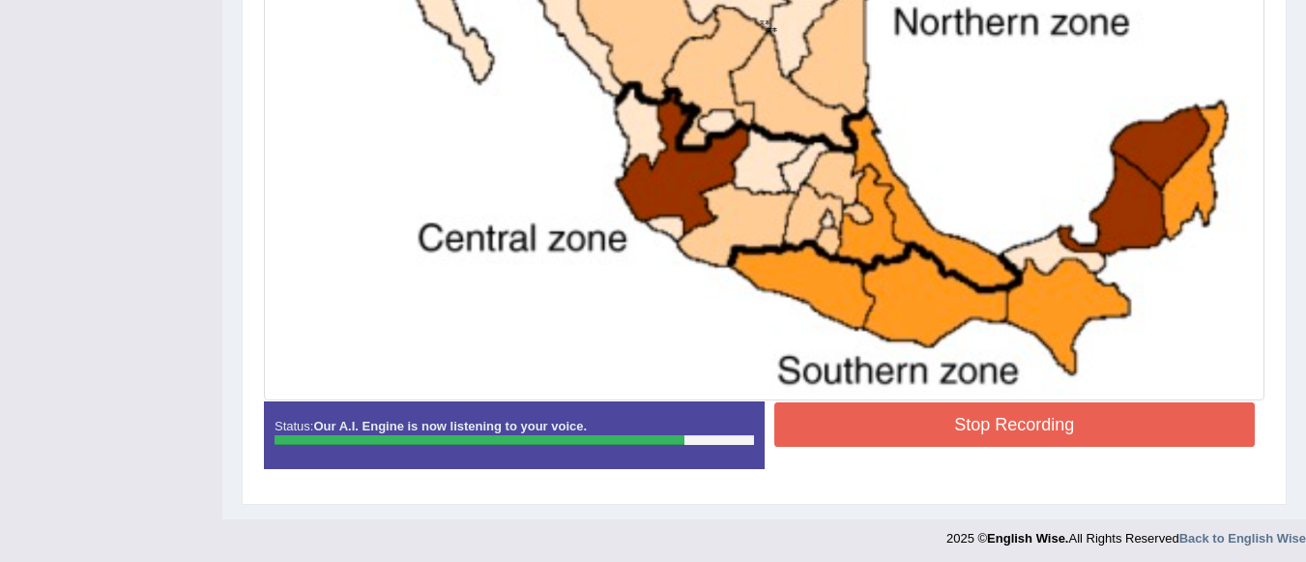
scroll to position [789, 0]
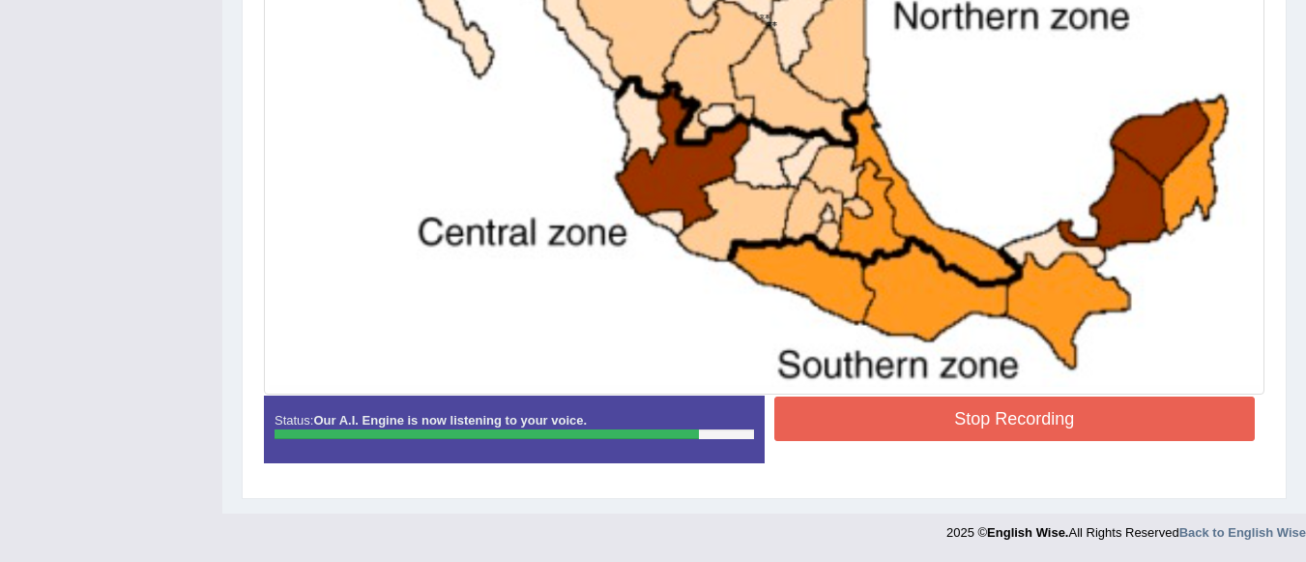
click at [994, 425] on button "Stop Recording" at bounding box center [1015, 418] width 482 height 44
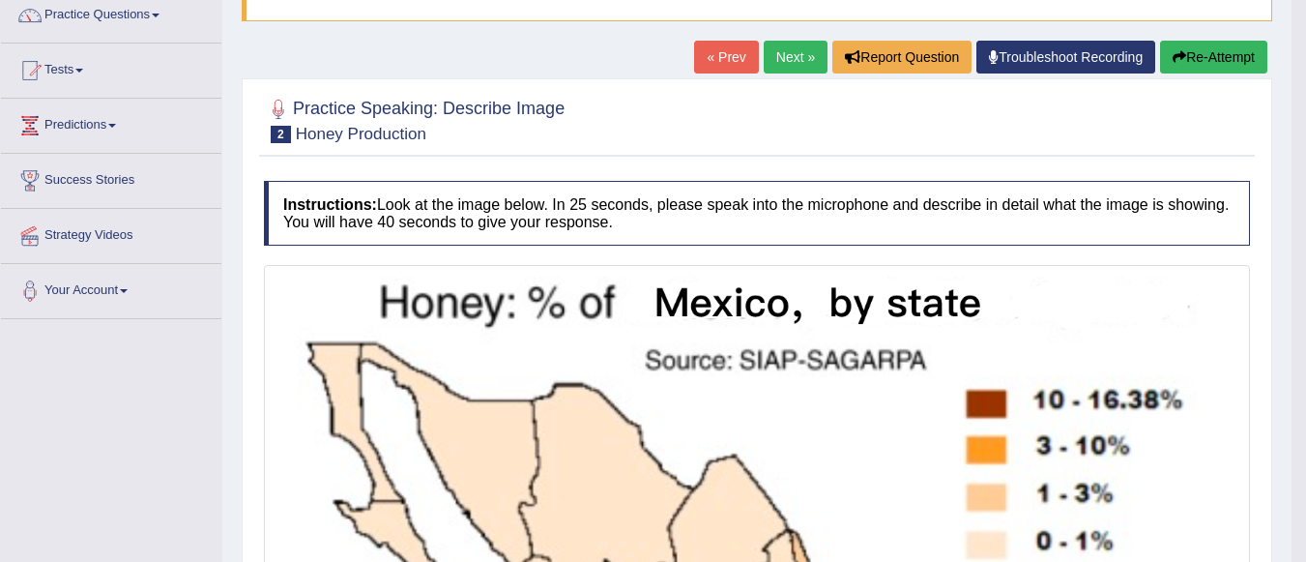
scroll to position [0, 0]
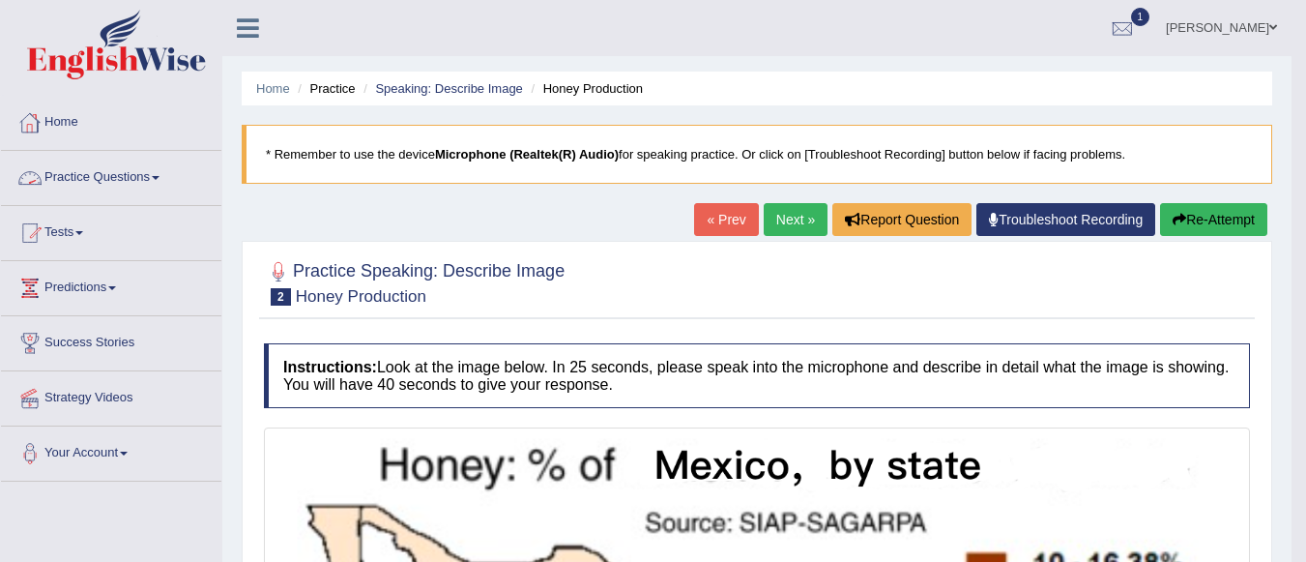
click at [148, 173] on link "Practice Questions" at bounding box center [111, 175] width 220 height 48
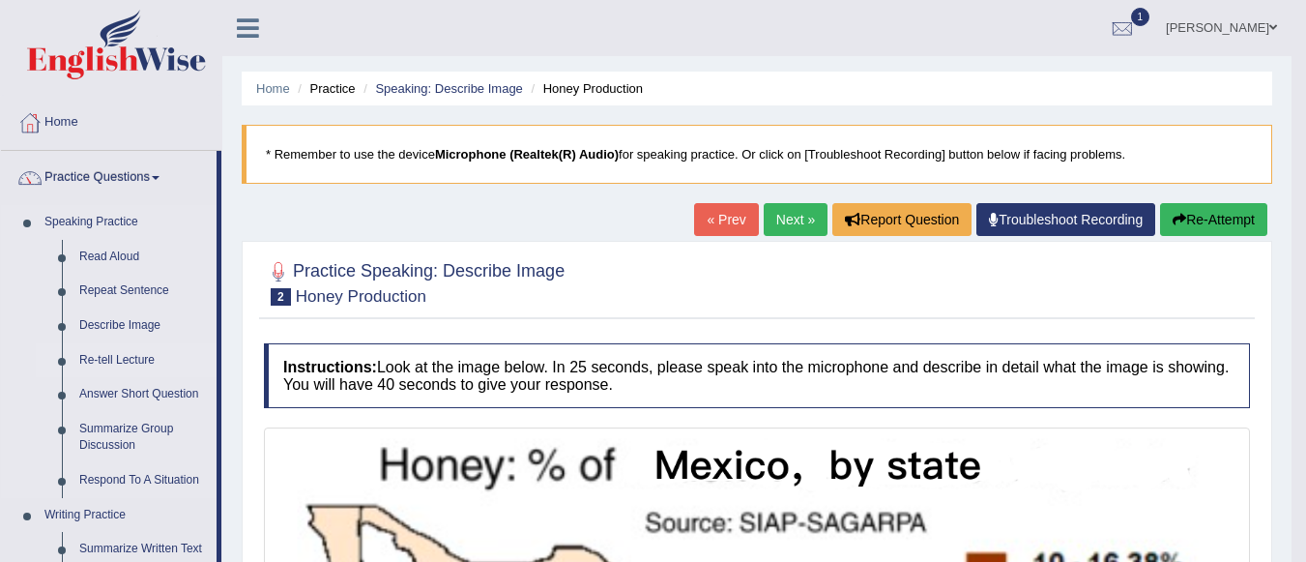
click at [121, 361] on link "Re-tell Lecture" at bounding box center [144, 360] width 146 height 35
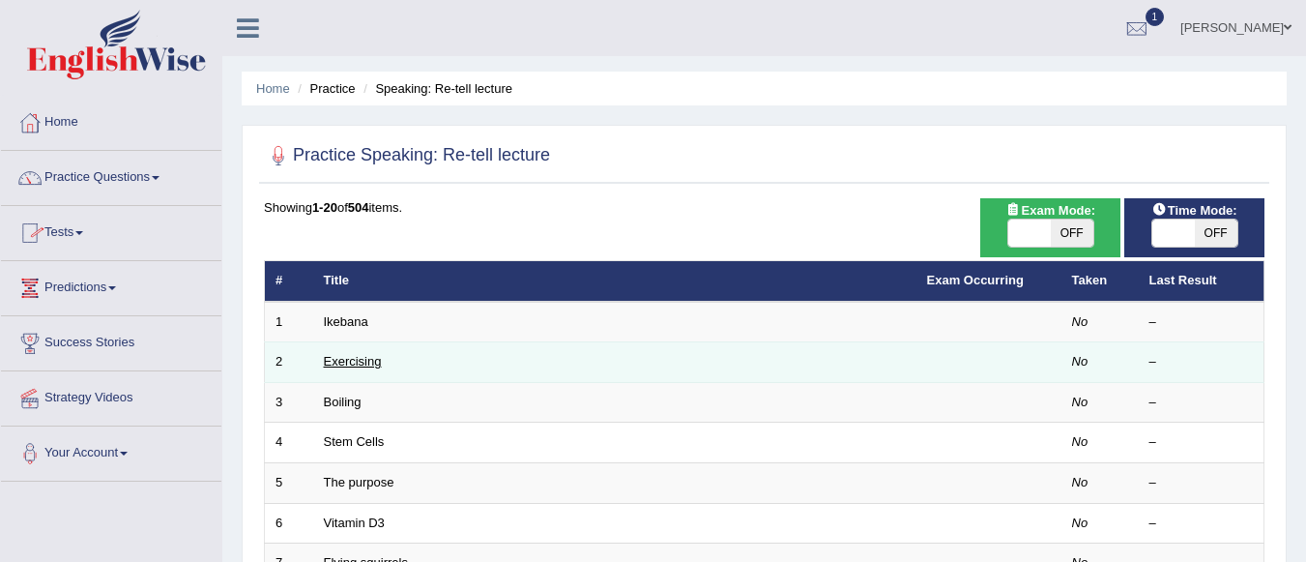
click at [336, 360] on link "Exercising" at bounding box center [353, 361] width 58 height 15
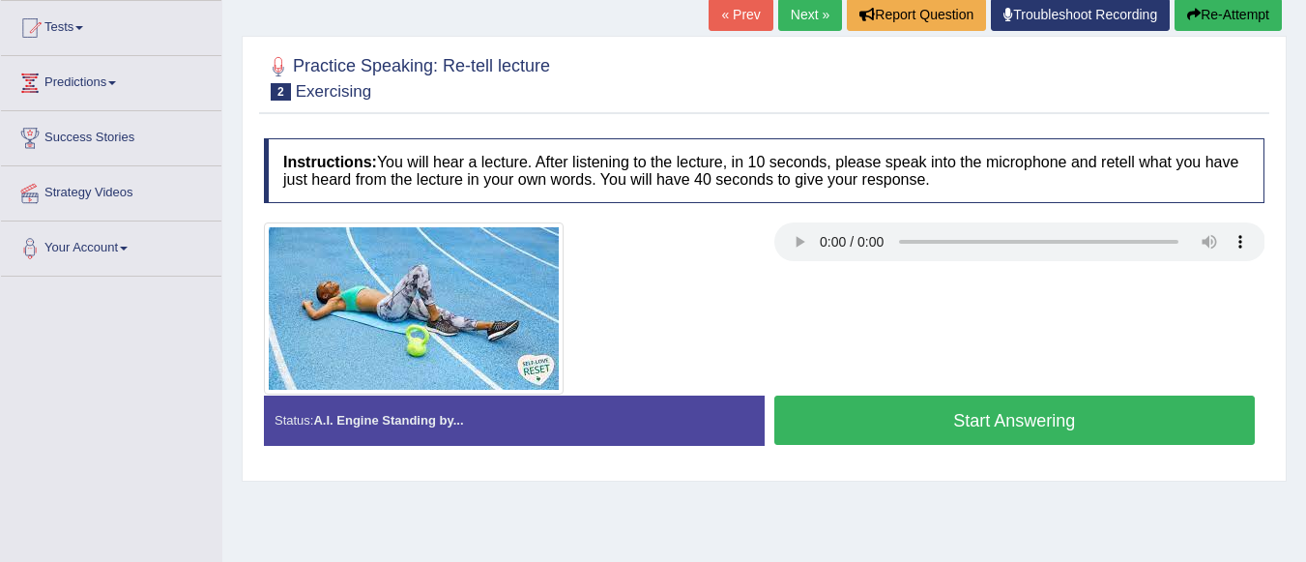
scroll to position [220, 0]
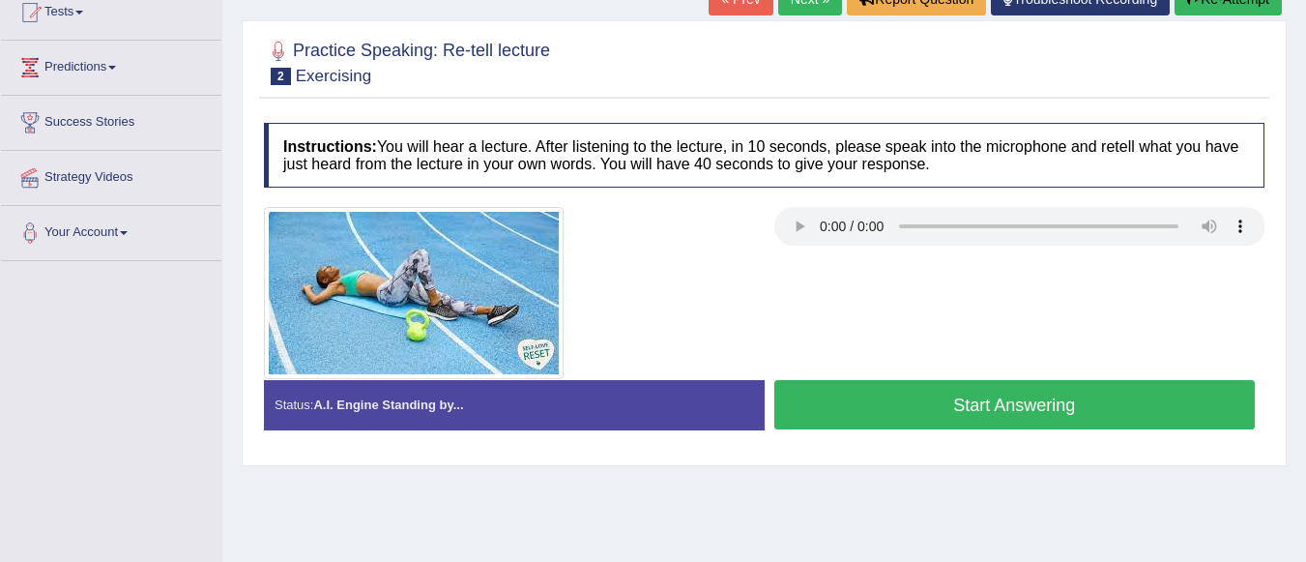
click at [850, 413] on button "Start Answering" at bounding box center [1015, 404] width 482 height 49
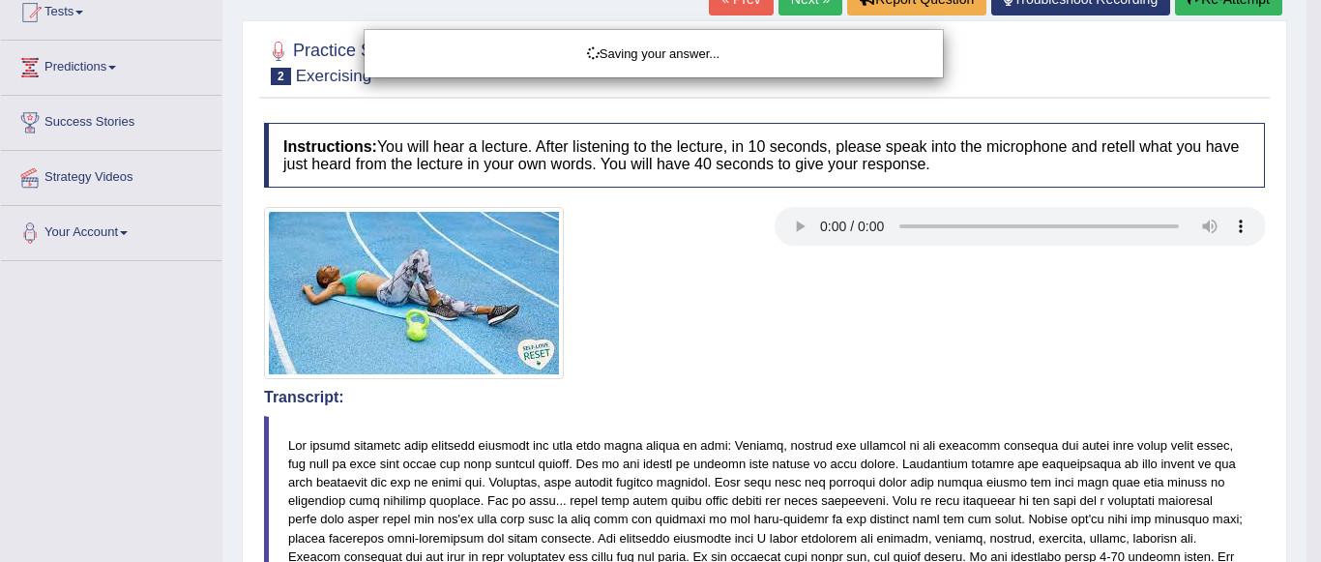
click at [850, 413] on div "Saving your answer..." at bounding box center [660, 281] width 1321 height 562
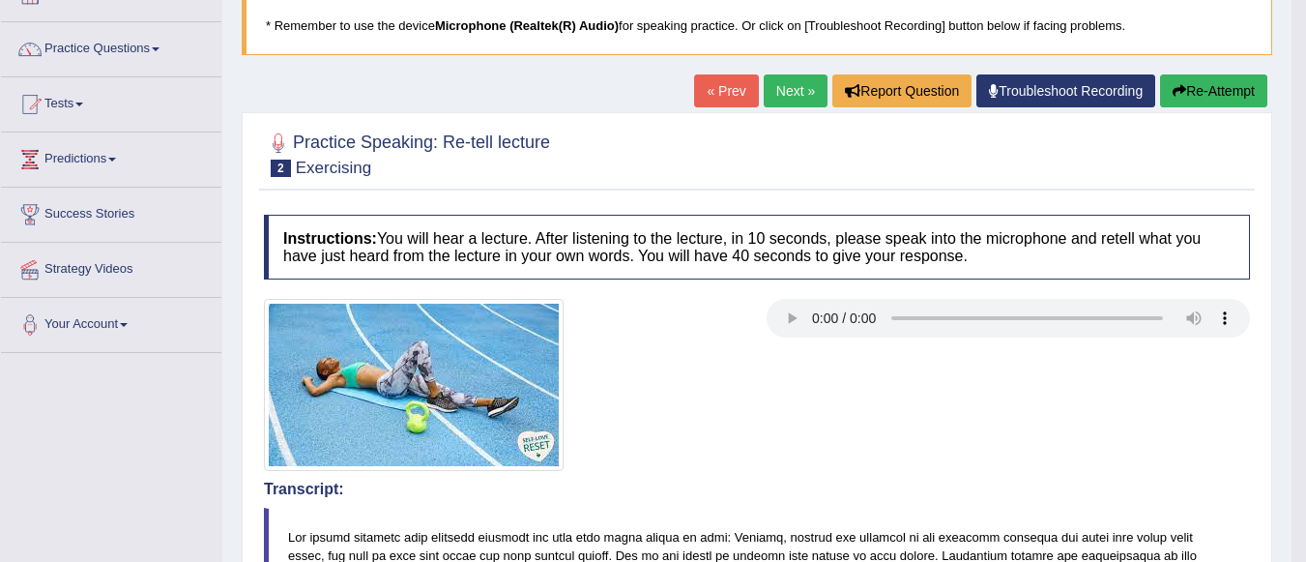
scroll to position [126, 0]
